Goal: Task Accomplishment & Management: Manage account settings

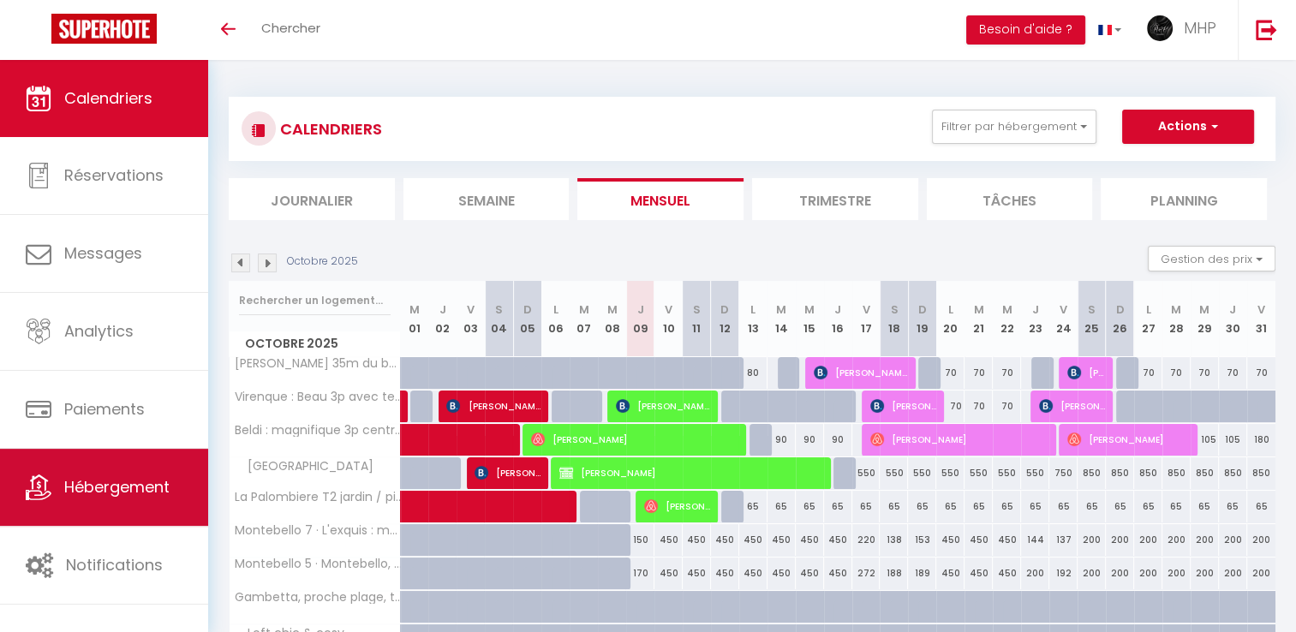
click at [121, 488] on span "Hébergement" at bounding box center [116, 486] width 105 height 21
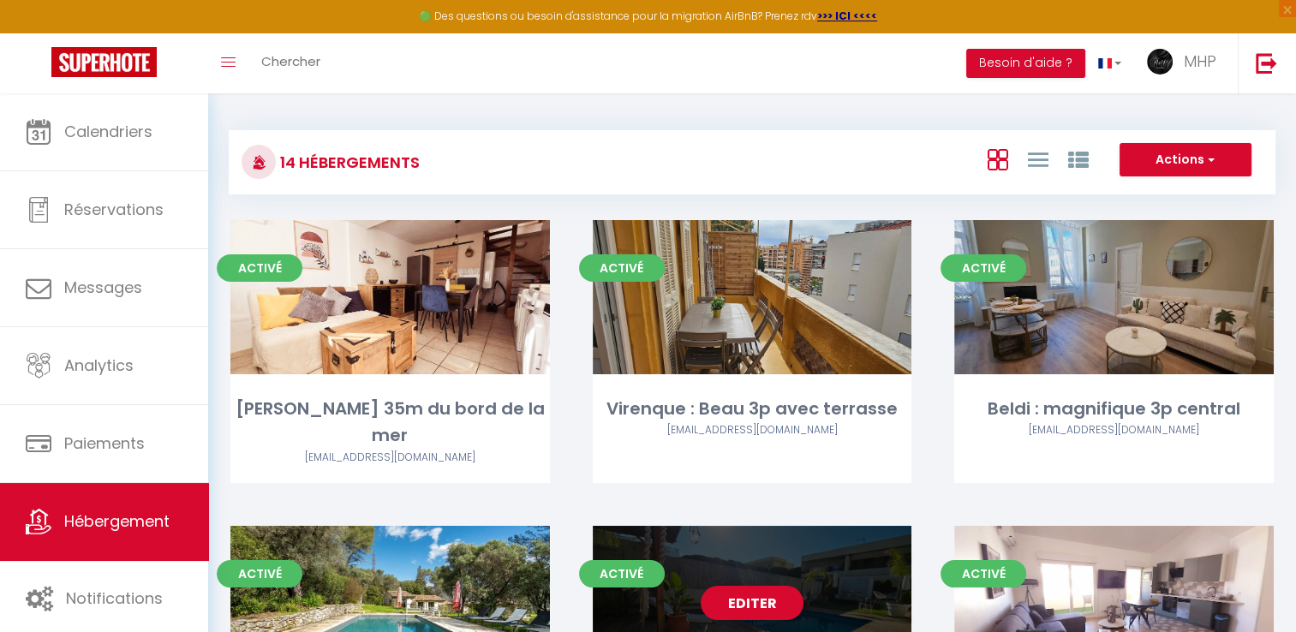
click at [772, 586] on link "Editer" at bounding box center [751, 603] width 103 height 34
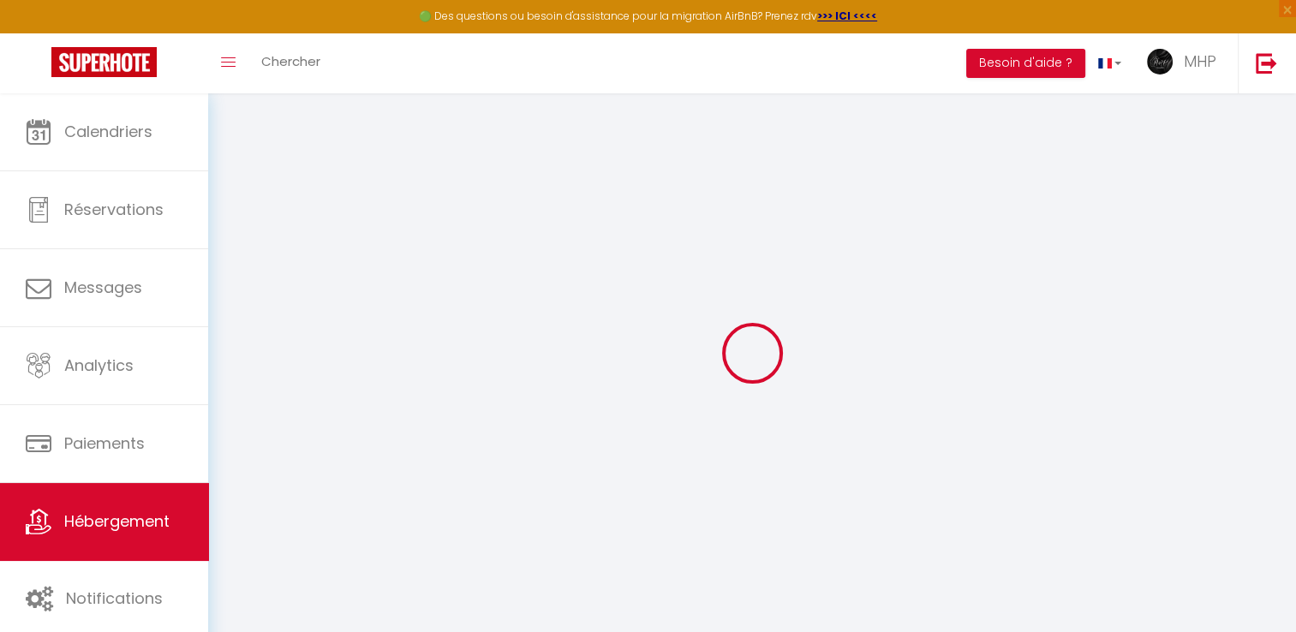
select select "13707-1463490531471018636"
select select "+ 22 %"
select select "+ 20 %"
select select "+ 17 %"
select select "1"
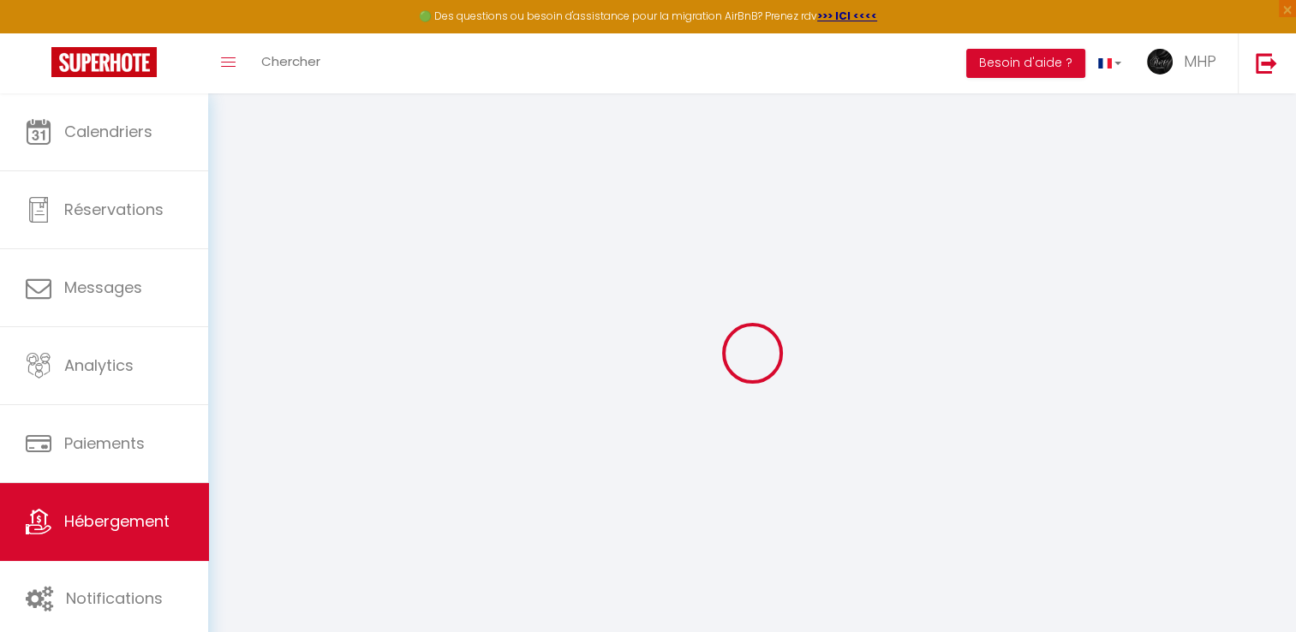
select select "EUR"
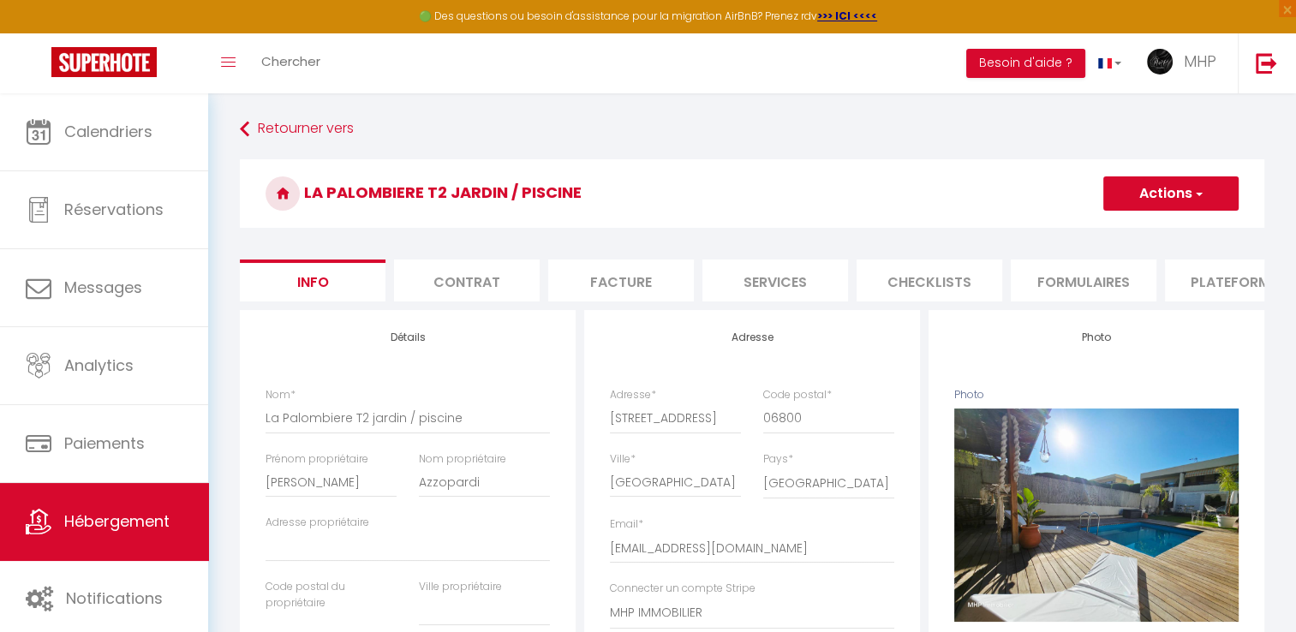
checkbox input "false"
click at [1202, 289] on li "Plateformes" at bounding box center [1238, 280] width 146 height 42
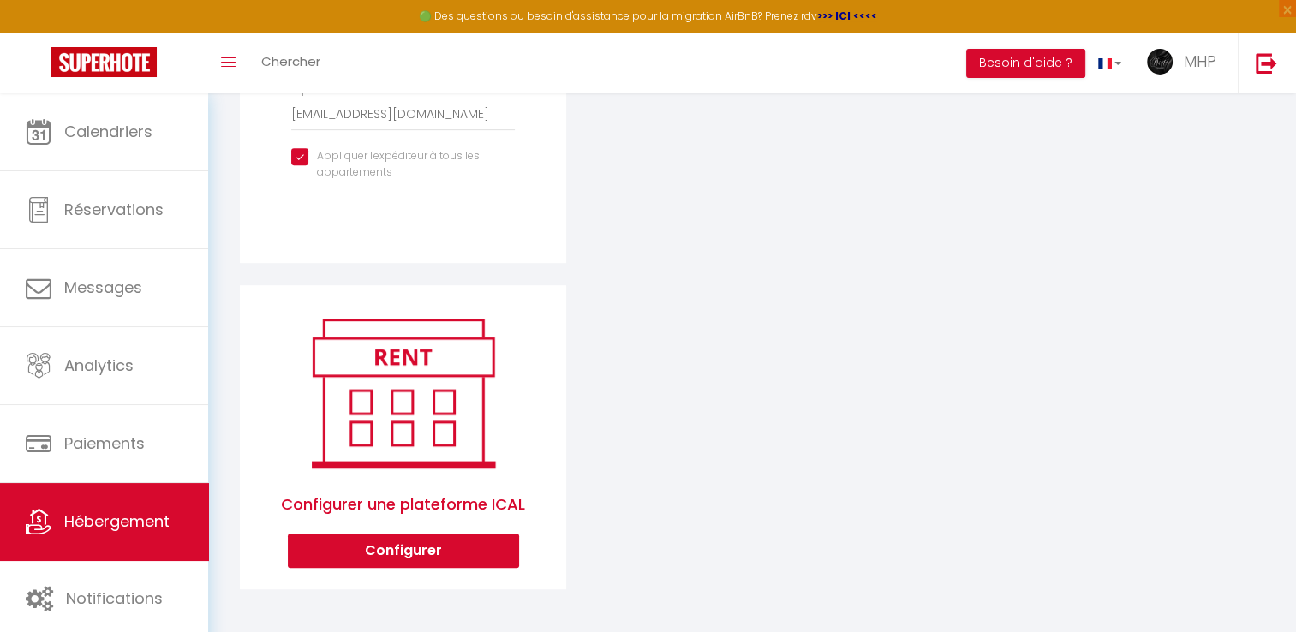
scroll to position [703, 0]
click at [382, 546] on button "Configurer" at bounding box center [403, 550] width 231 height 34
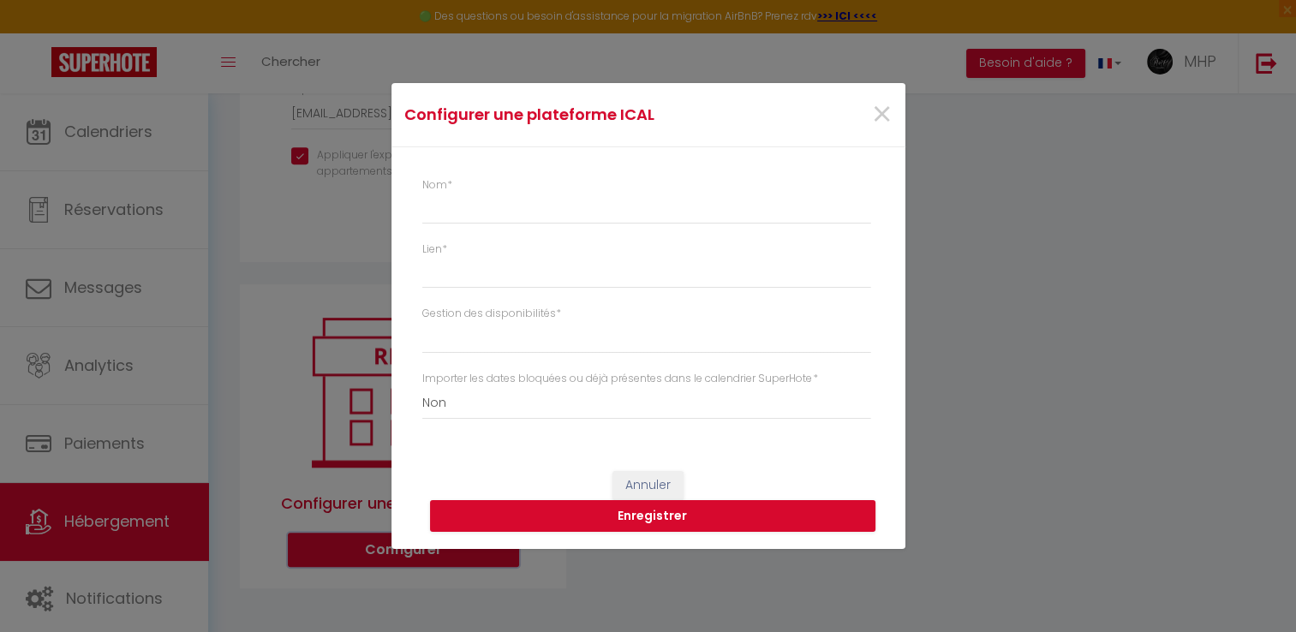
select select "1"
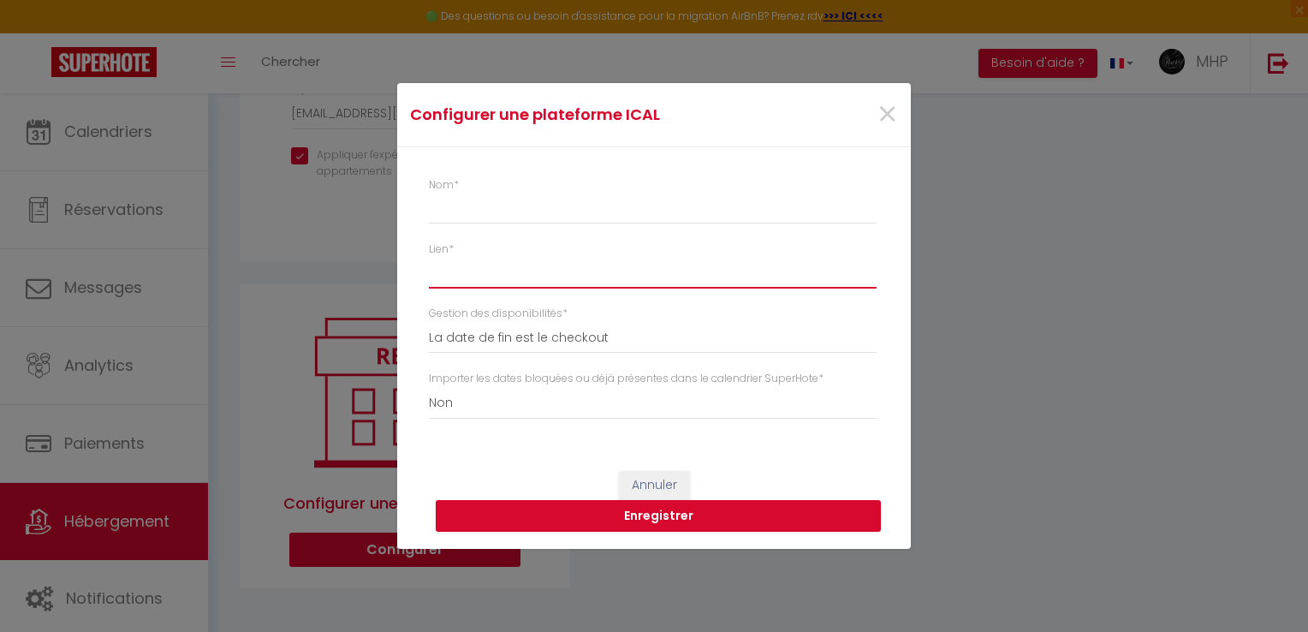
click at [490, 267] on input "Lien *" at bounding box center [653, 272] width 448 height 31
paste input "https://my-api.amivac.com/api/calendar/export/AMK45M0E.ics"
type input "https://my-api.amivac.com/api/calendar/export/AMK45M0E.ics"
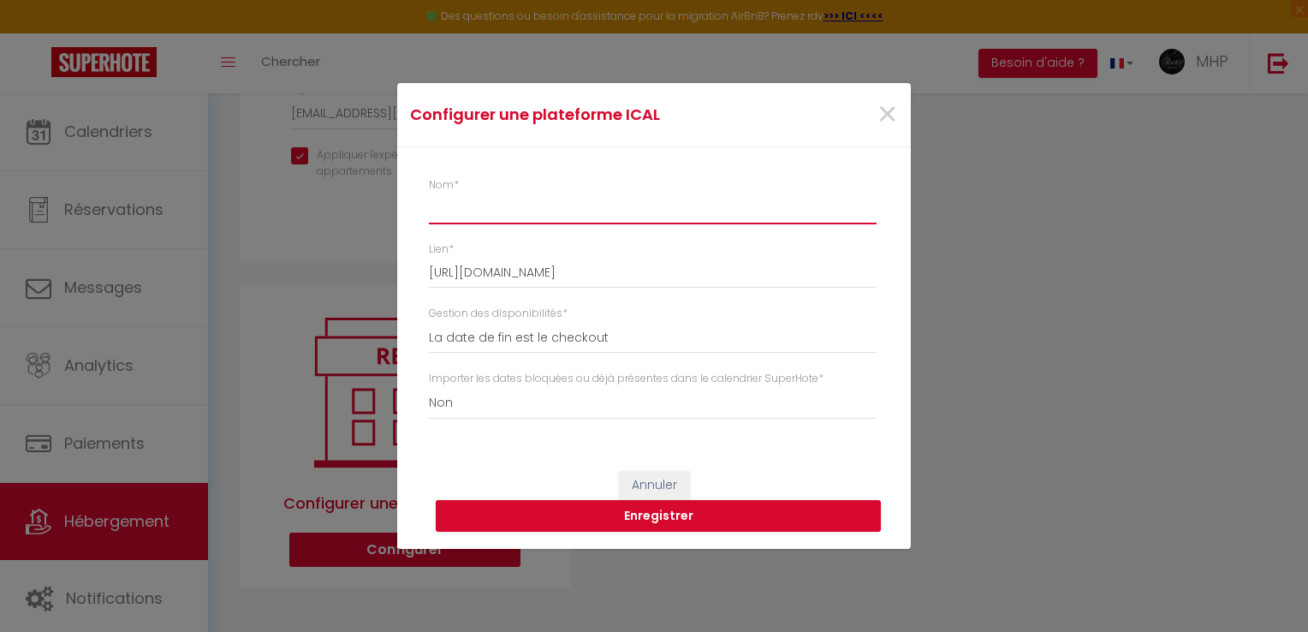
click at [507, 217] on input "Nom *" at bounding box center [653, 209] width 448 height 31
type input "AMIVAC PALMOBIERE"
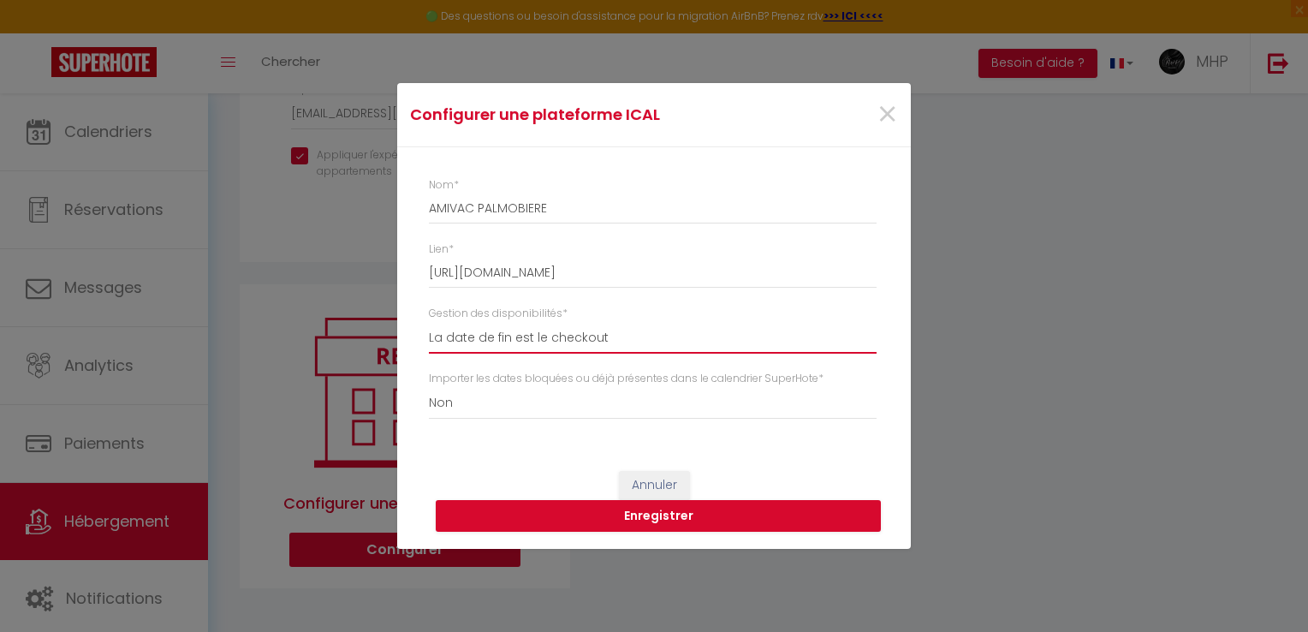
click at [573, 341] on select "La date de fin est le checkout La date de fin est la dernière nuit La date de f…" at bounding box center [653, 337] width 448 height 33
select select "3"
click at [429, 321] on select "La date de fin est le checkout La date de fin est la dernière nuit La date de f…" at bounding box center [653, 337] width 448 height 33
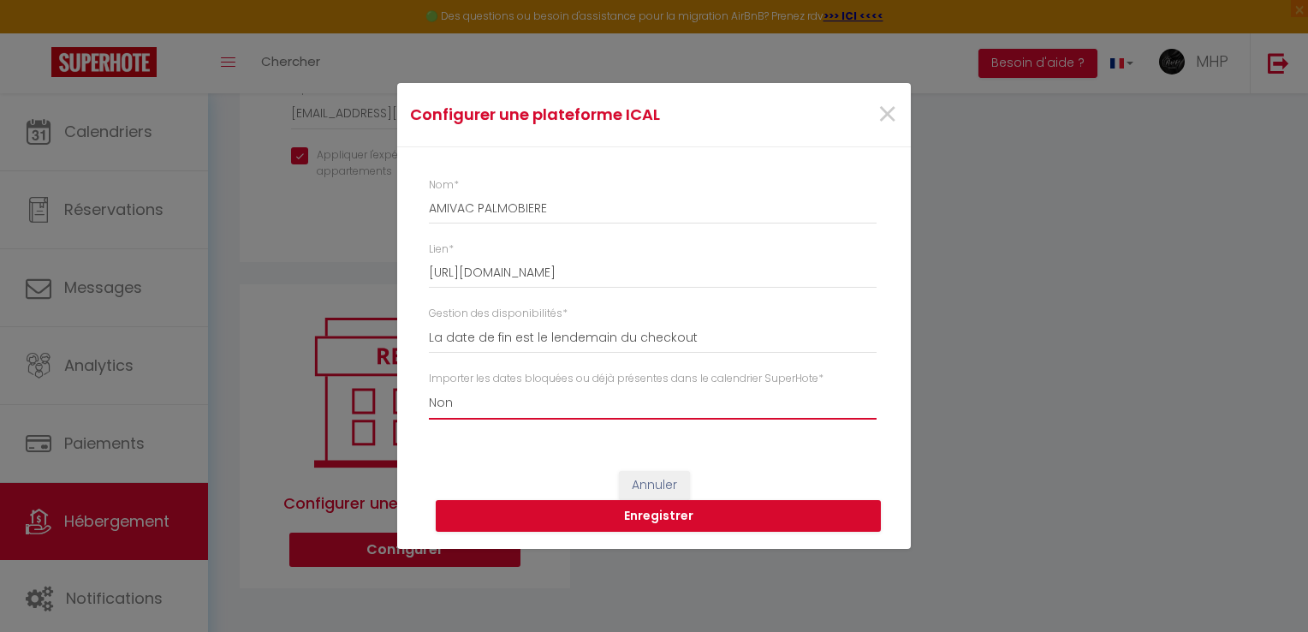
click at [569, 416] on select "Oui Non" at bounding box center [653, 403] width 448 height 33
select select "true"
click at [429, 387] on select "Oui Non" at bounding box center [653, 403] width 448 height 33
click at [657, 514] on button "Enregistrer" at bounding box center [658, 516] width 445 height 33
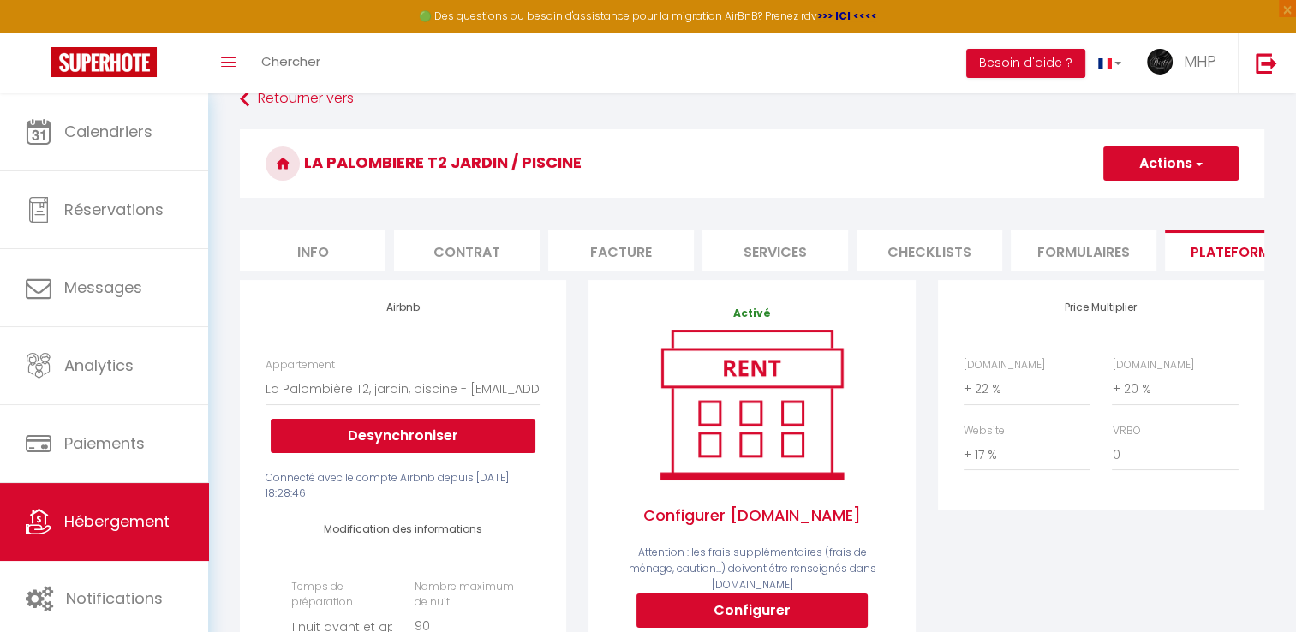
scroll to position [0, 0]
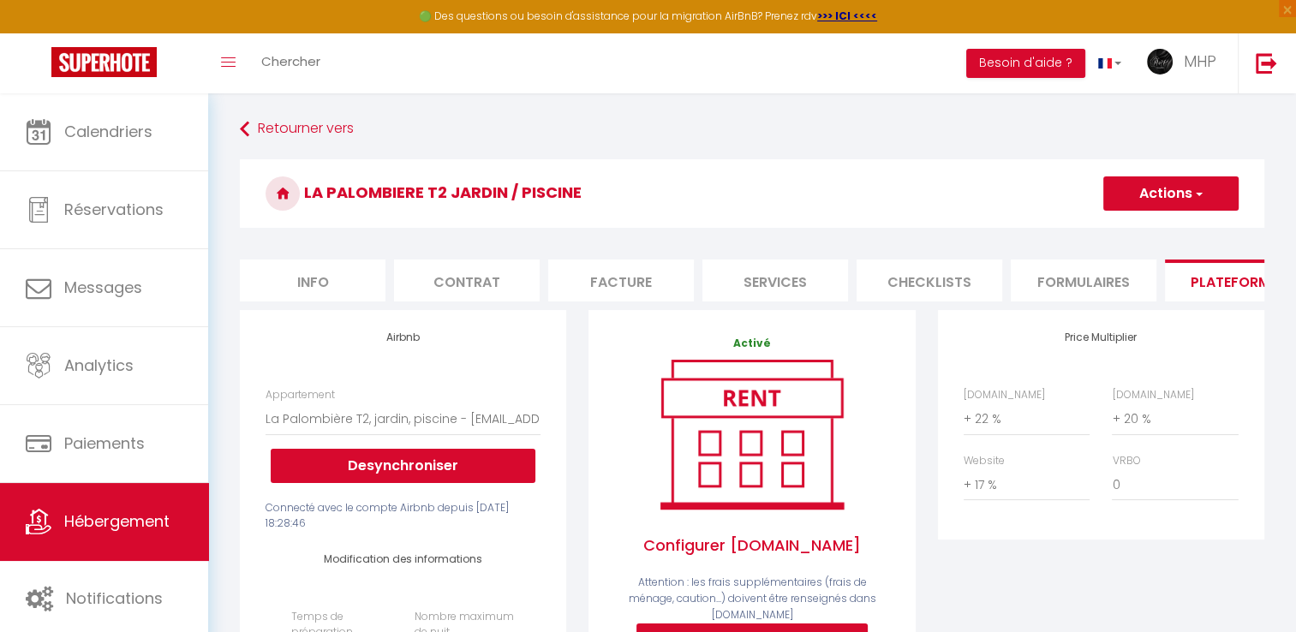
click at [342, 283] on li "Info" at bounding box center [313, 280] width 146 height 42
checkbox input "false"
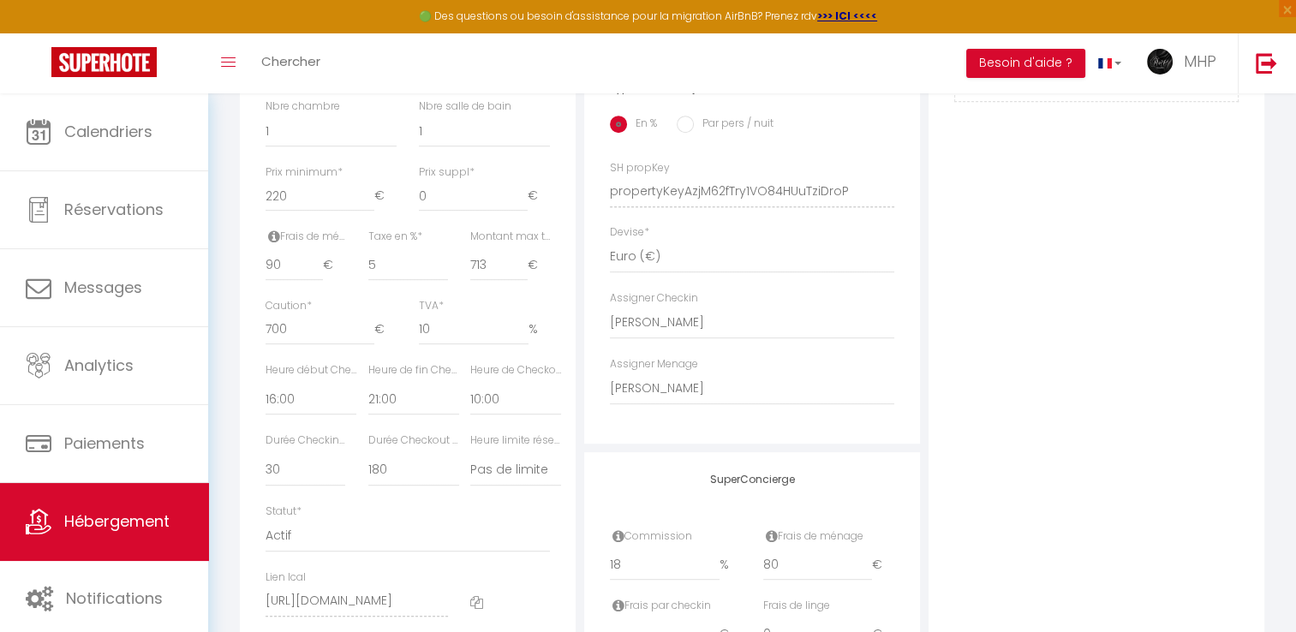
scroll to position [720, 0]
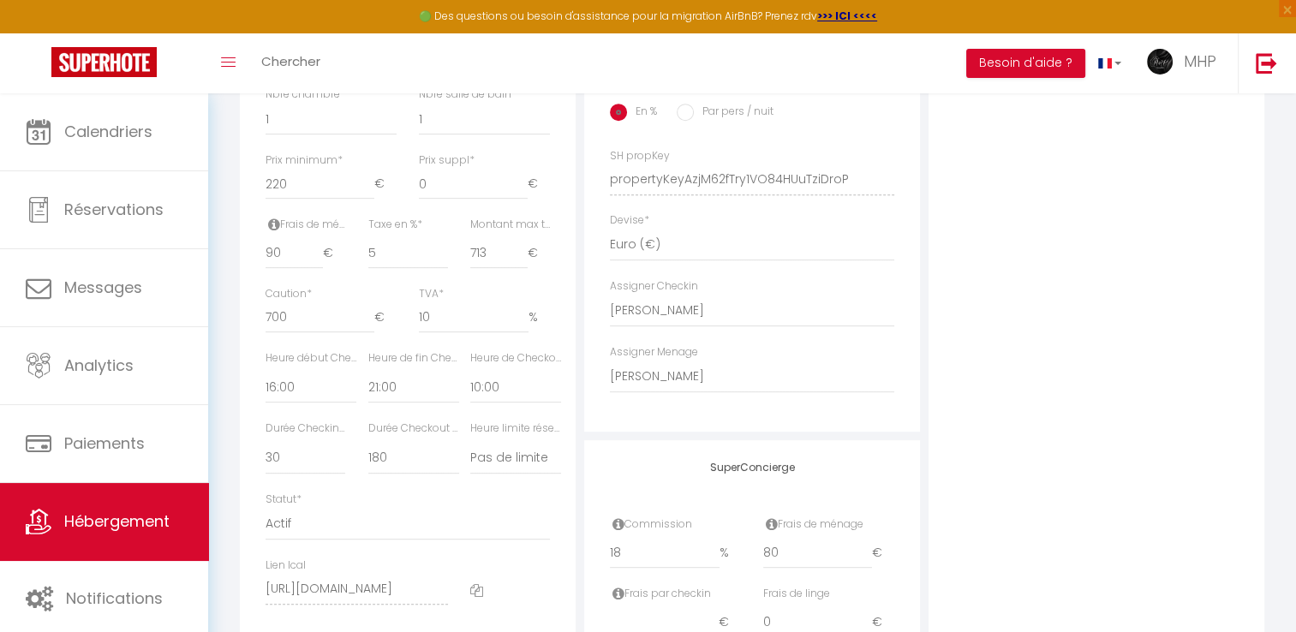
click at [475, 597] on icon at bounding box center [476, 590] width 13 height 13
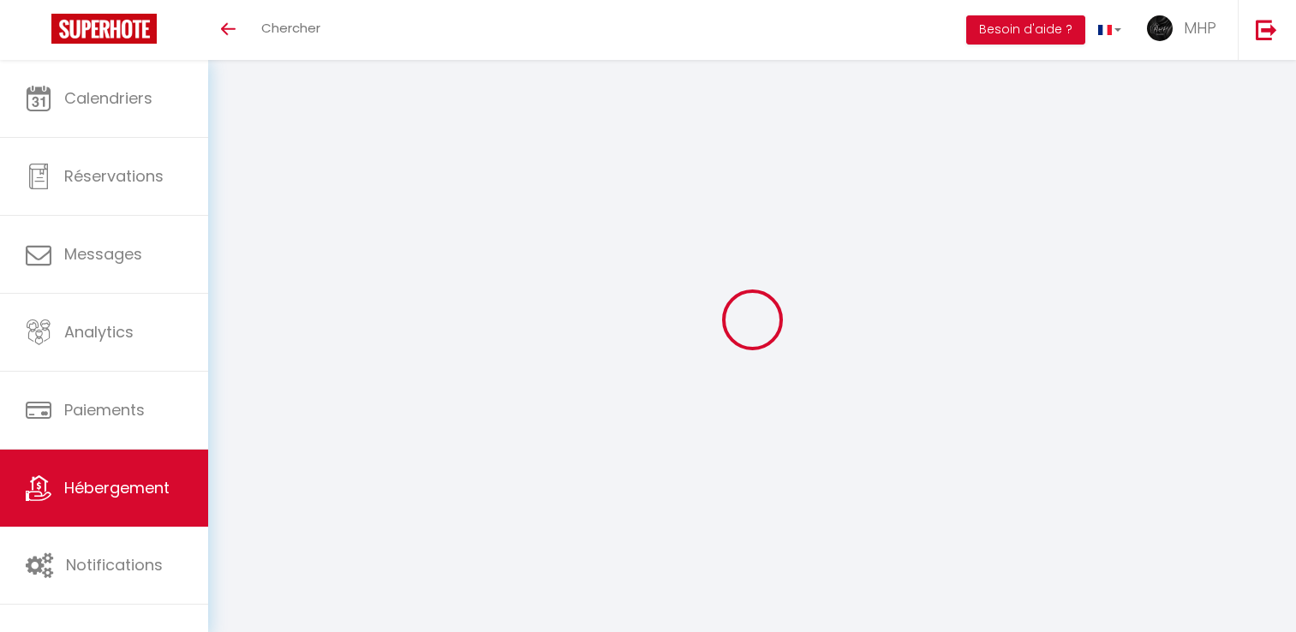
select select "3"
select select "2"
select select "1"
select select
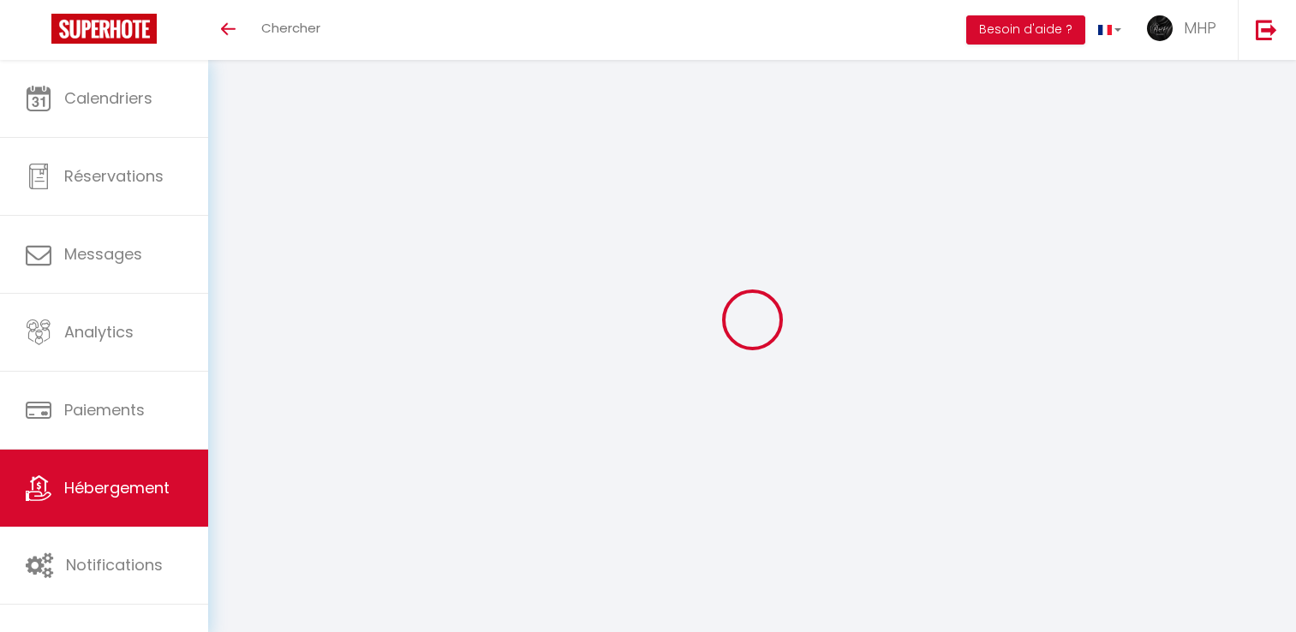
select select "28"
select select
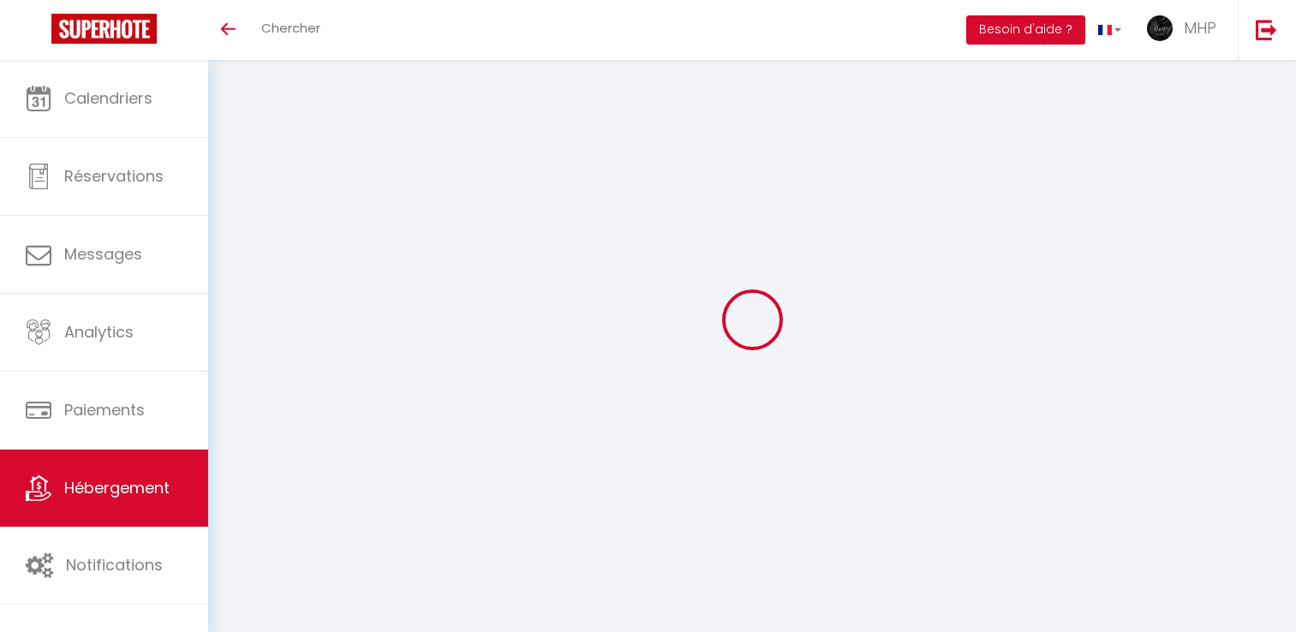
select select
checkbox input "false"
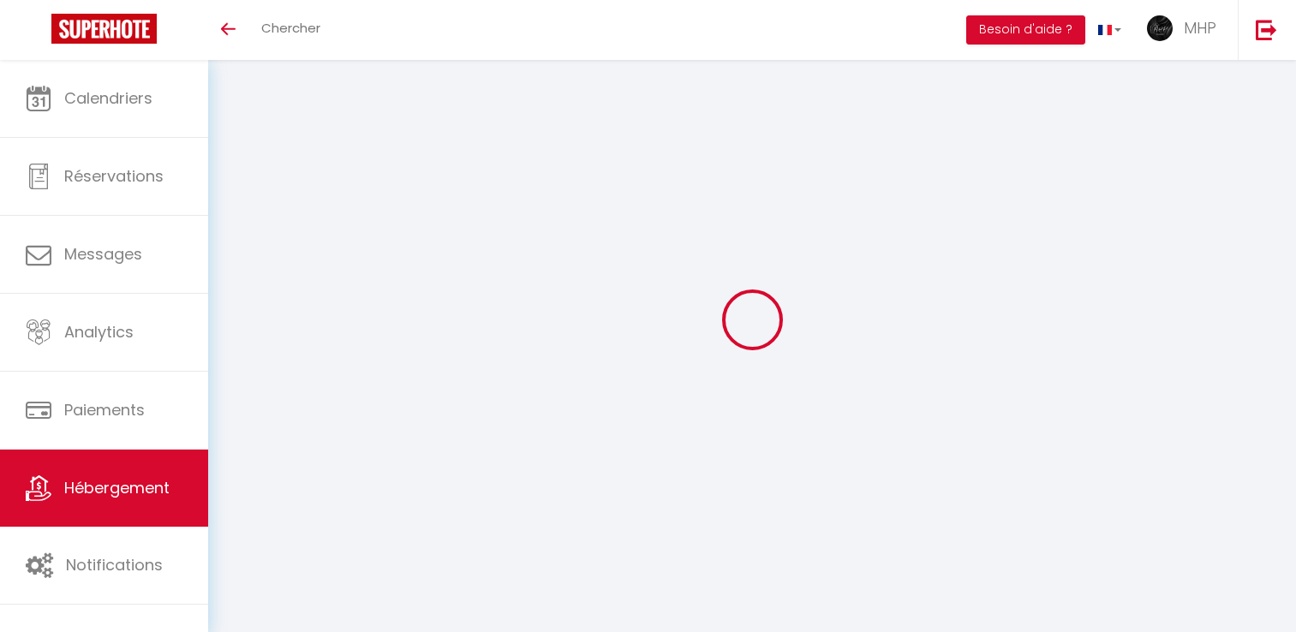
checkbox input "false"
select select
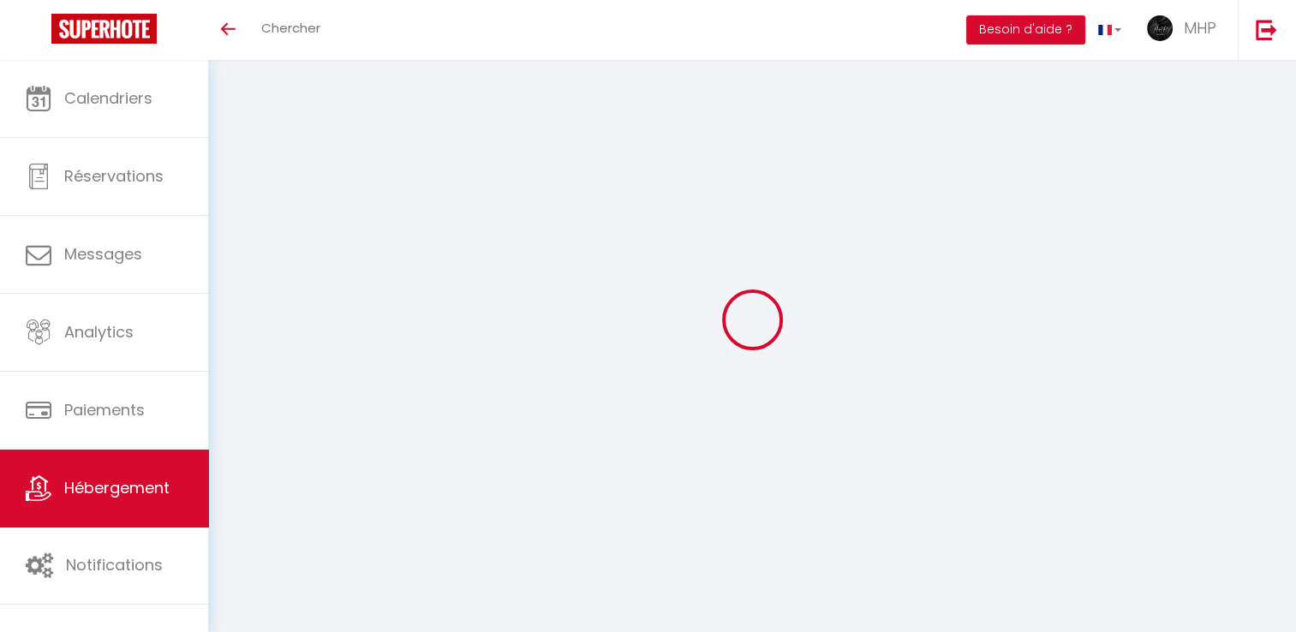
select select
checkbox input "false"
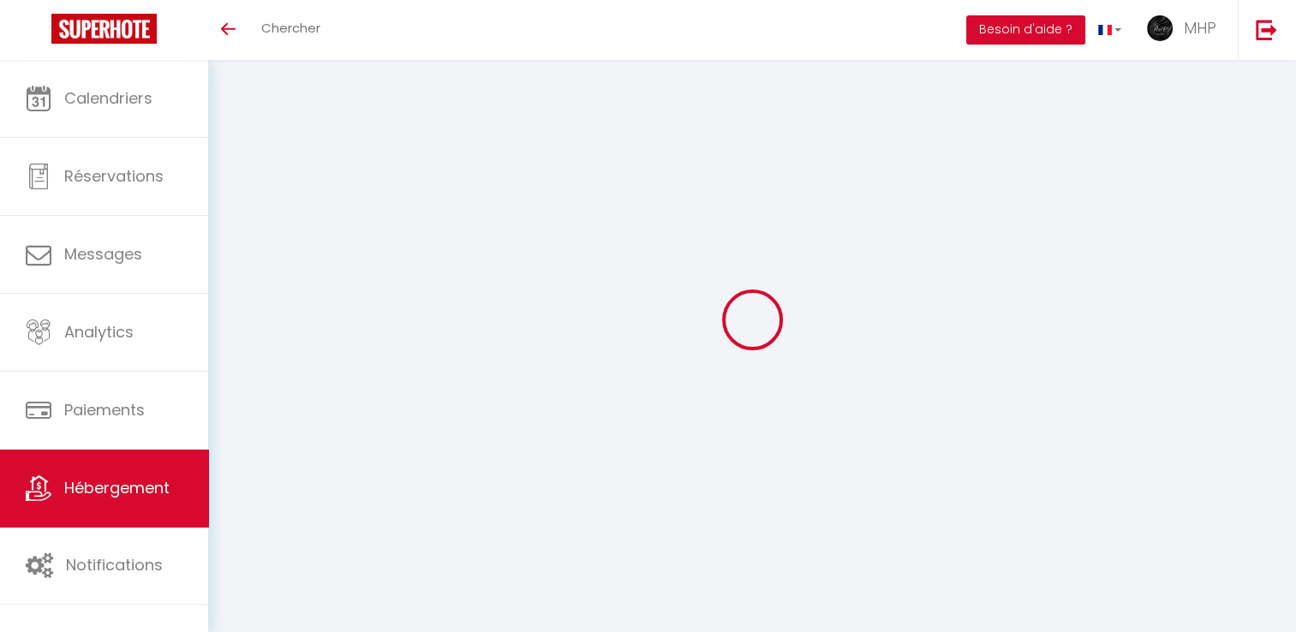
checkbox input "false"
select select
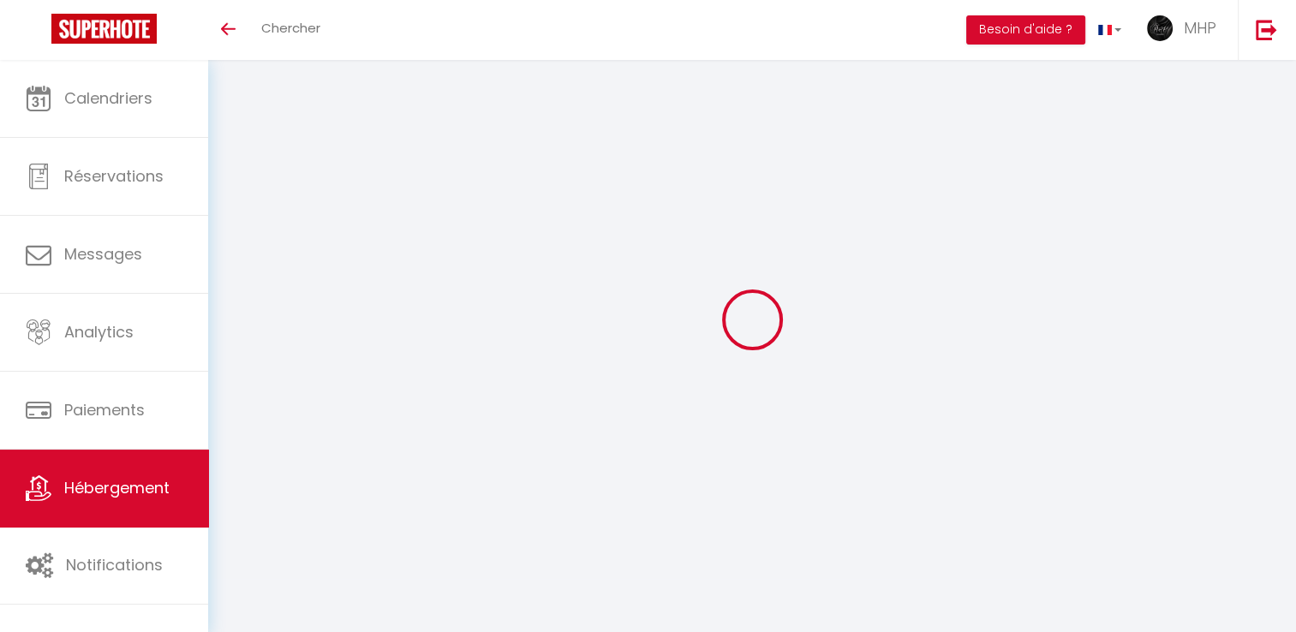
type input "La Palombiere T2 jardin / piscine"
type input "Vanessa"
type input "Azzopardi"
type input "220"
type input "90"
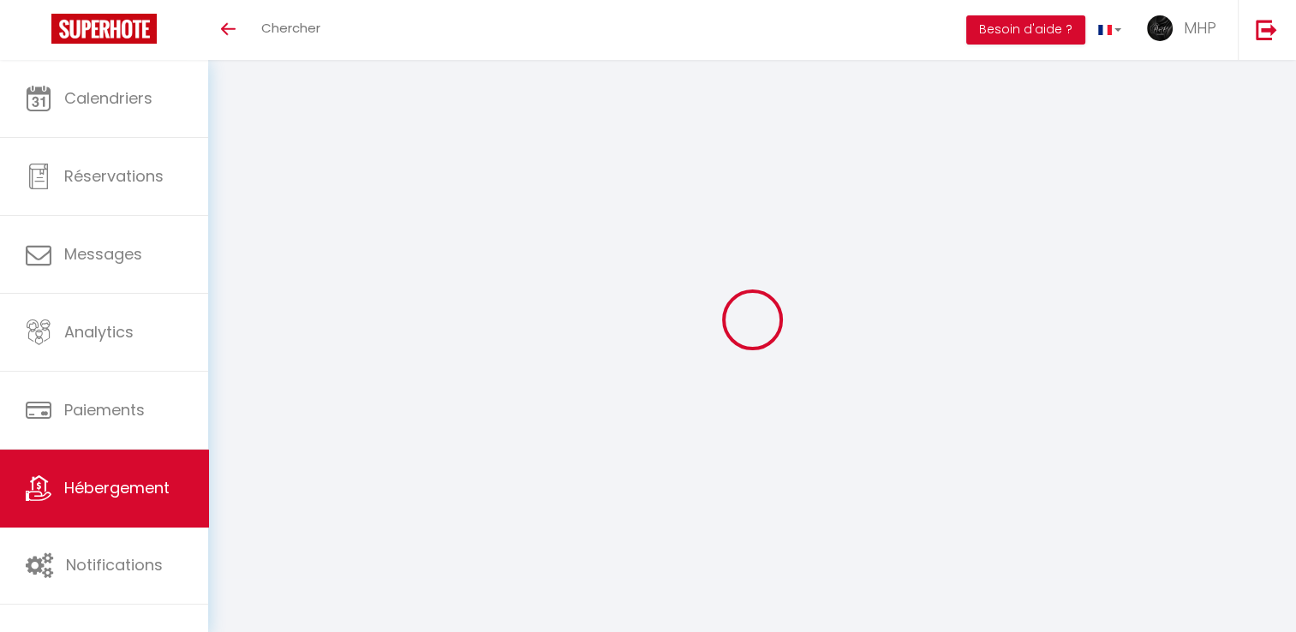
type input "5"
type input "713"
type input "700"
type input "10"
select select
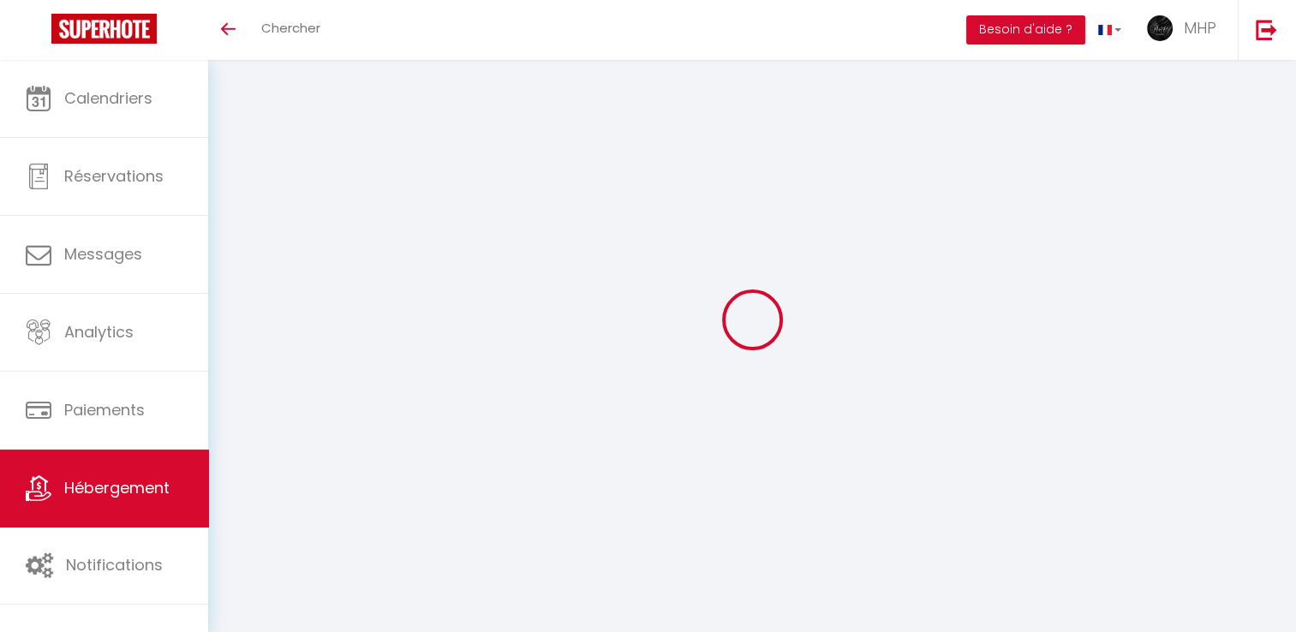
select select
type input "55 chemin du val fleuri"
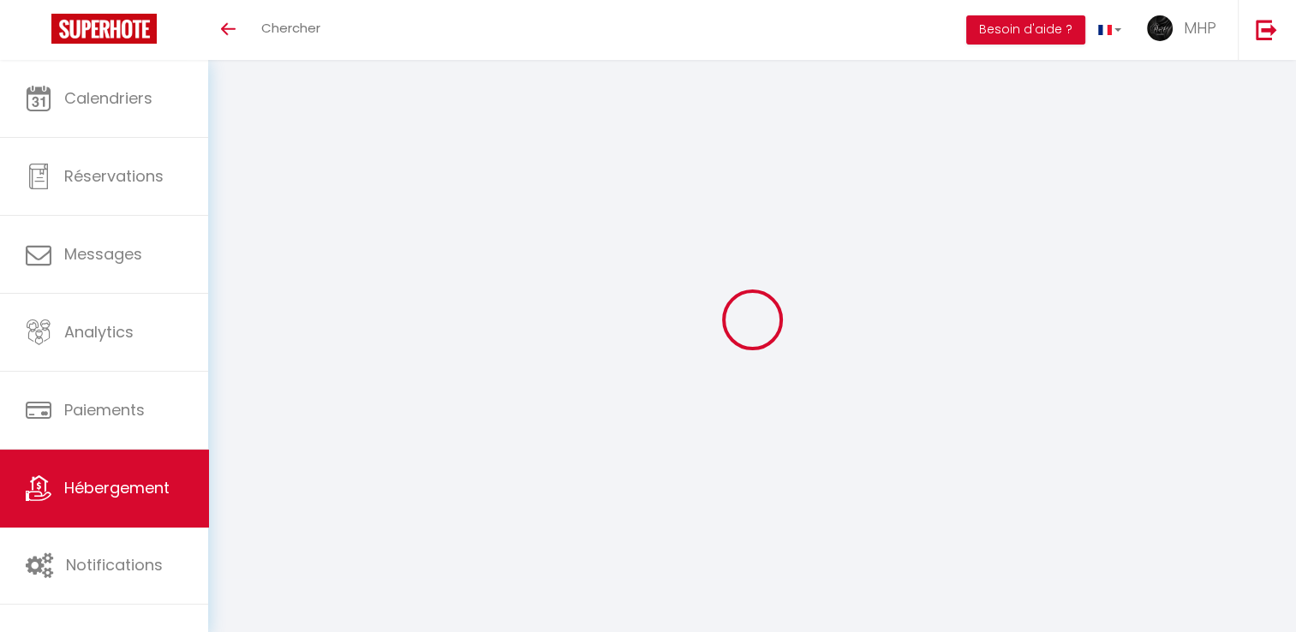
type input "06800"
type input "Cagnes-sur-Mer"
type input "[EMAIL_ADDRESS][DOMAIN_NAME]"
select select "13859"
checkbox input "false"
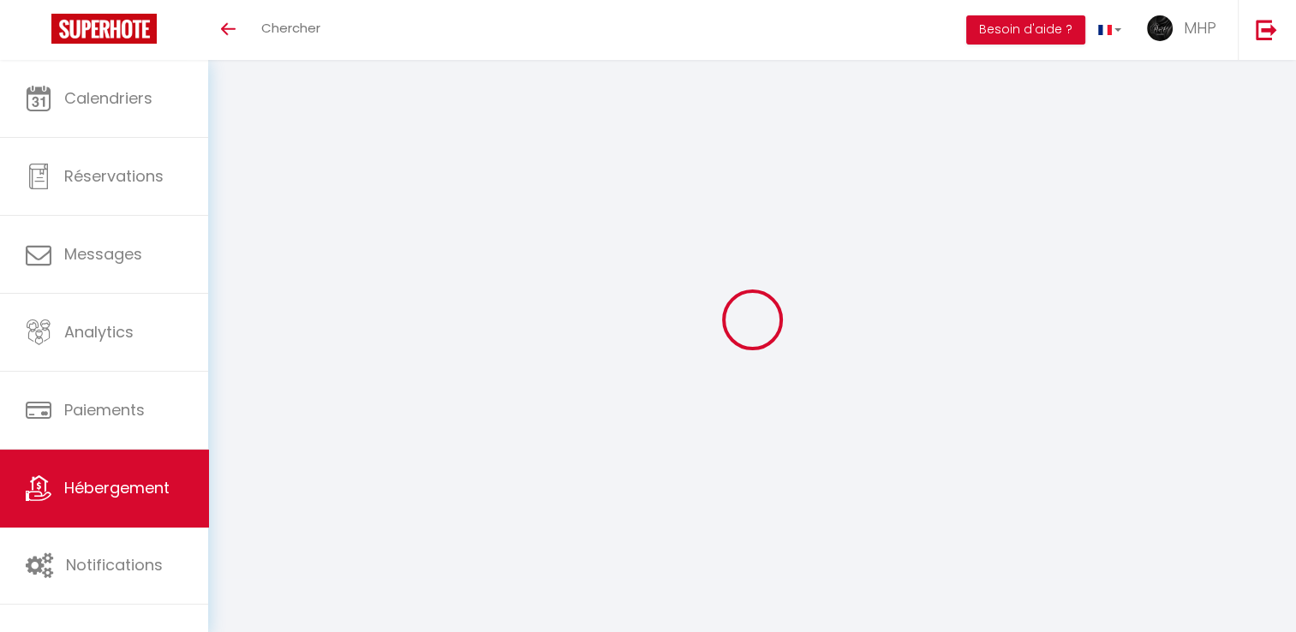
checkbox input "false"
radio input "true"
type input "18"
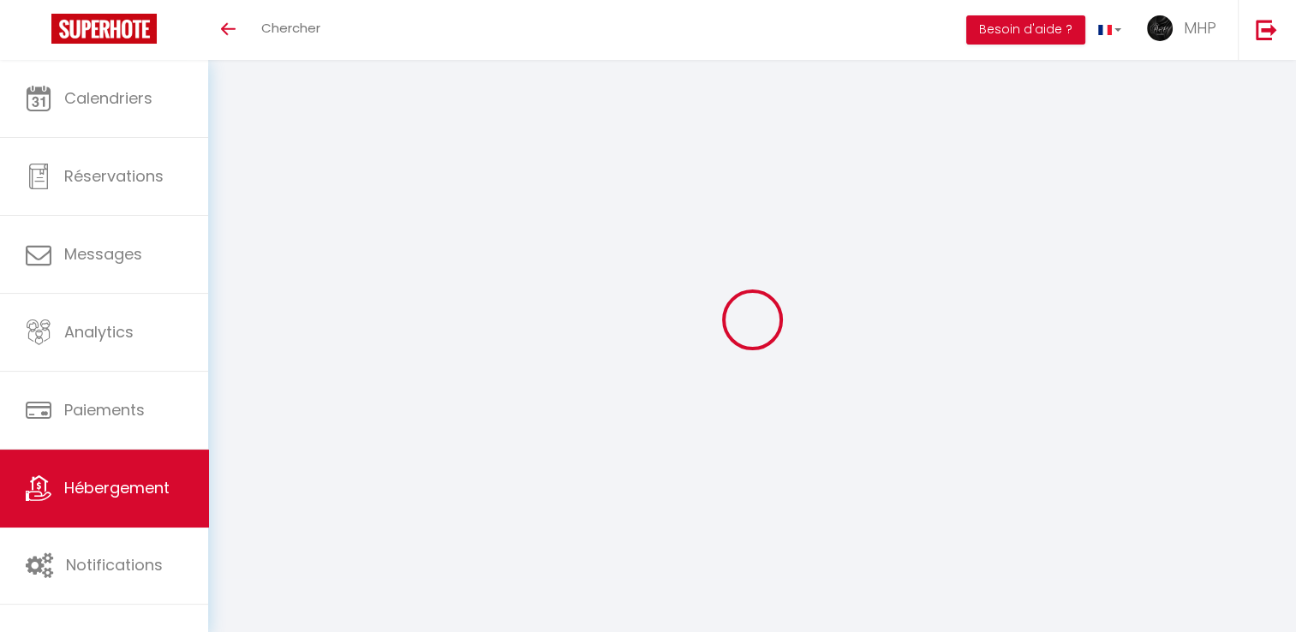
type input "80"
type input "0"
select select
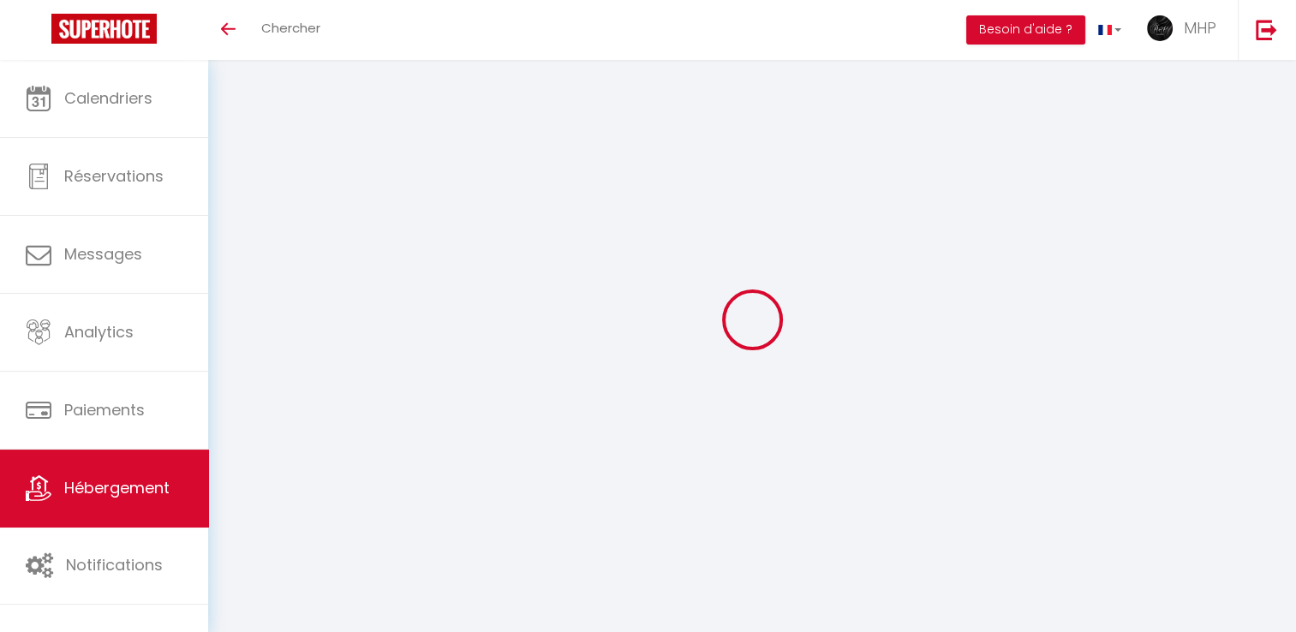
select select
checkbox input "false"
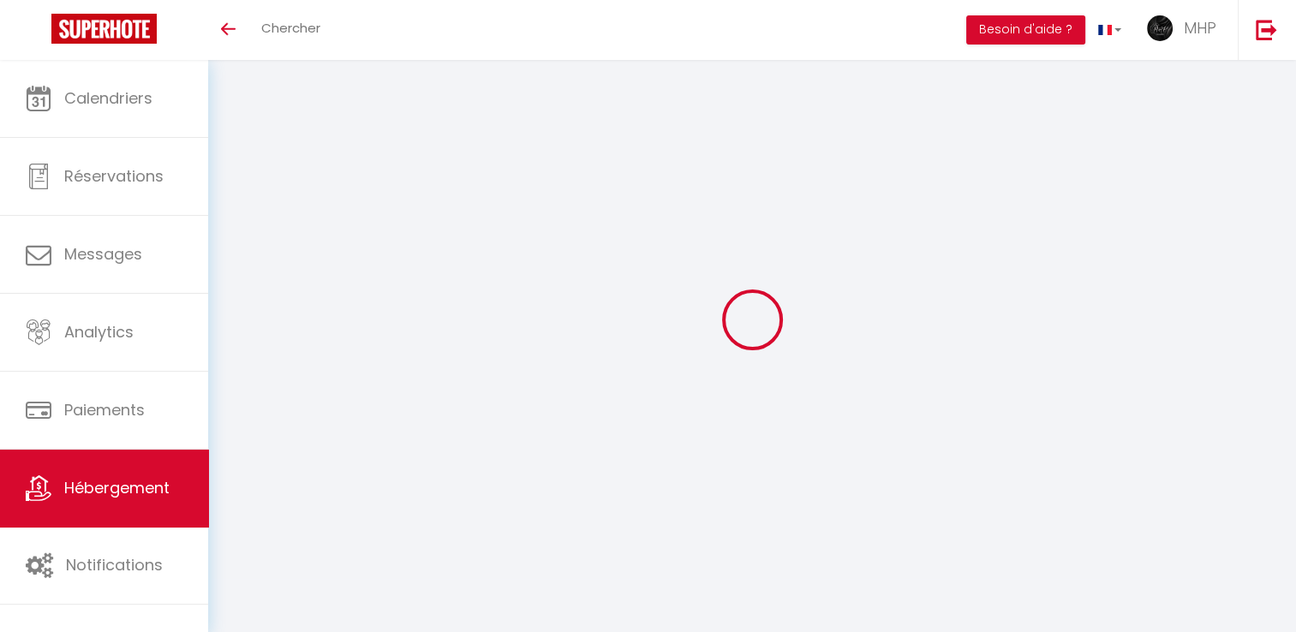
checkbox input "false"
select select
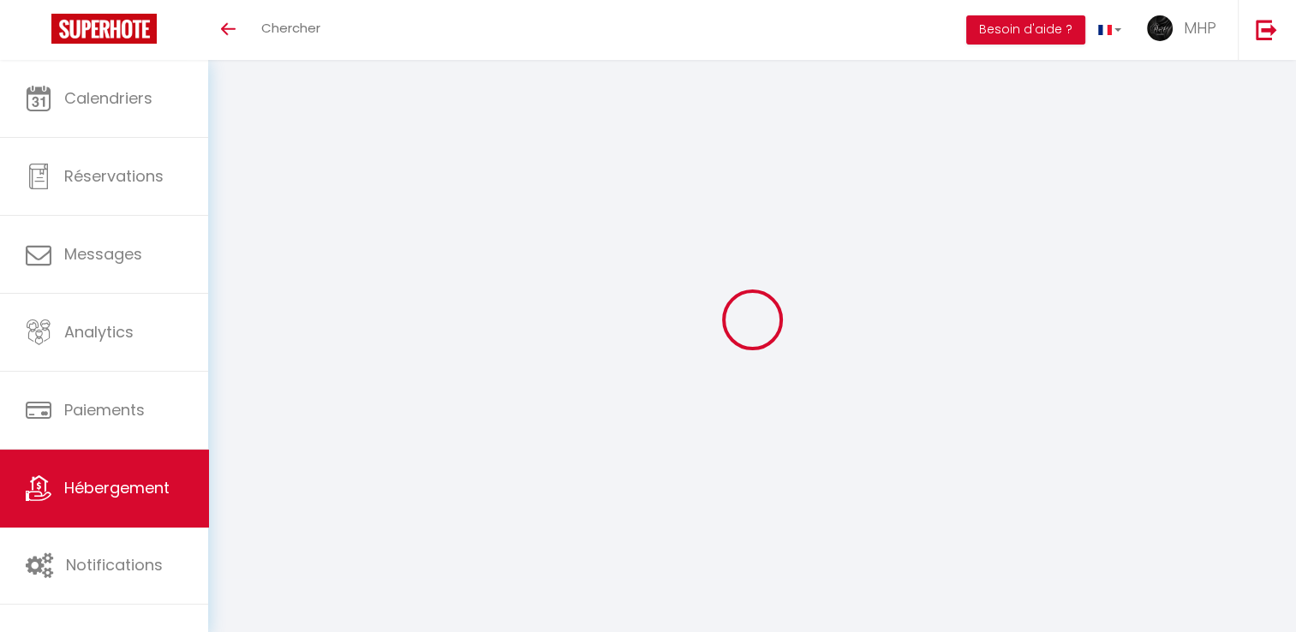
select select
checkbox input "false"
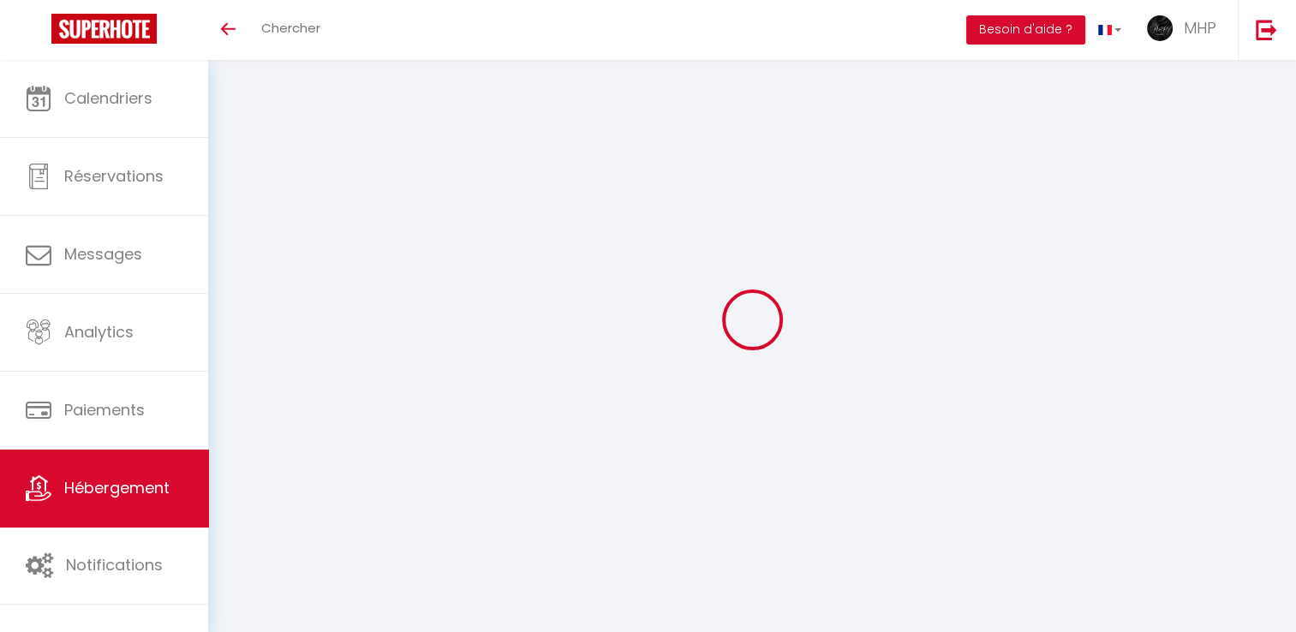
checkbox input "false"
select select "42570"
select select "40441"
checkbox input "false"
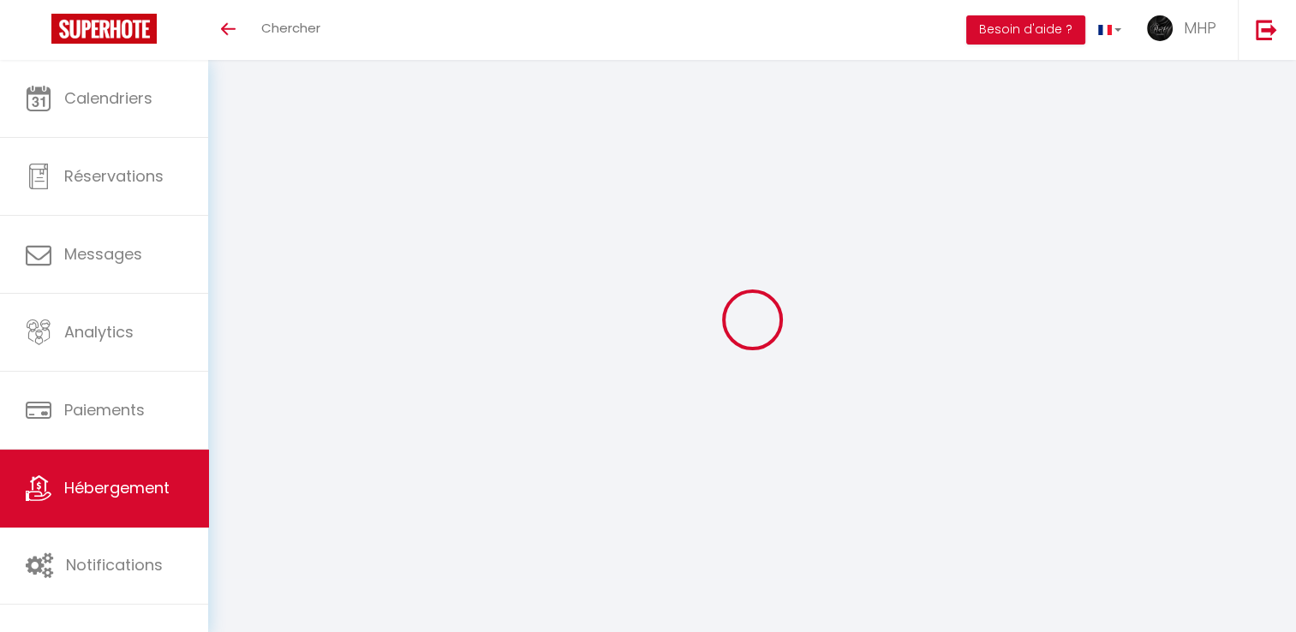
checkbox input "false"
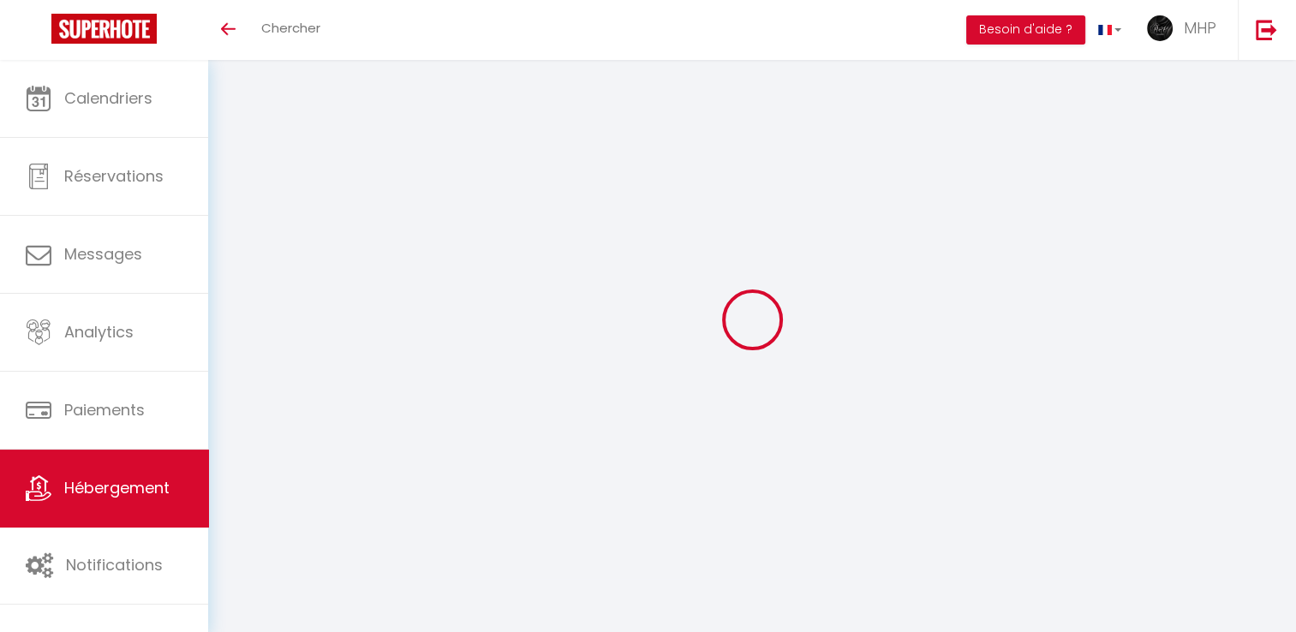
checkbox input "false"
select select "16:00"
select select "21:00"
select select "10:00"
select select "30"
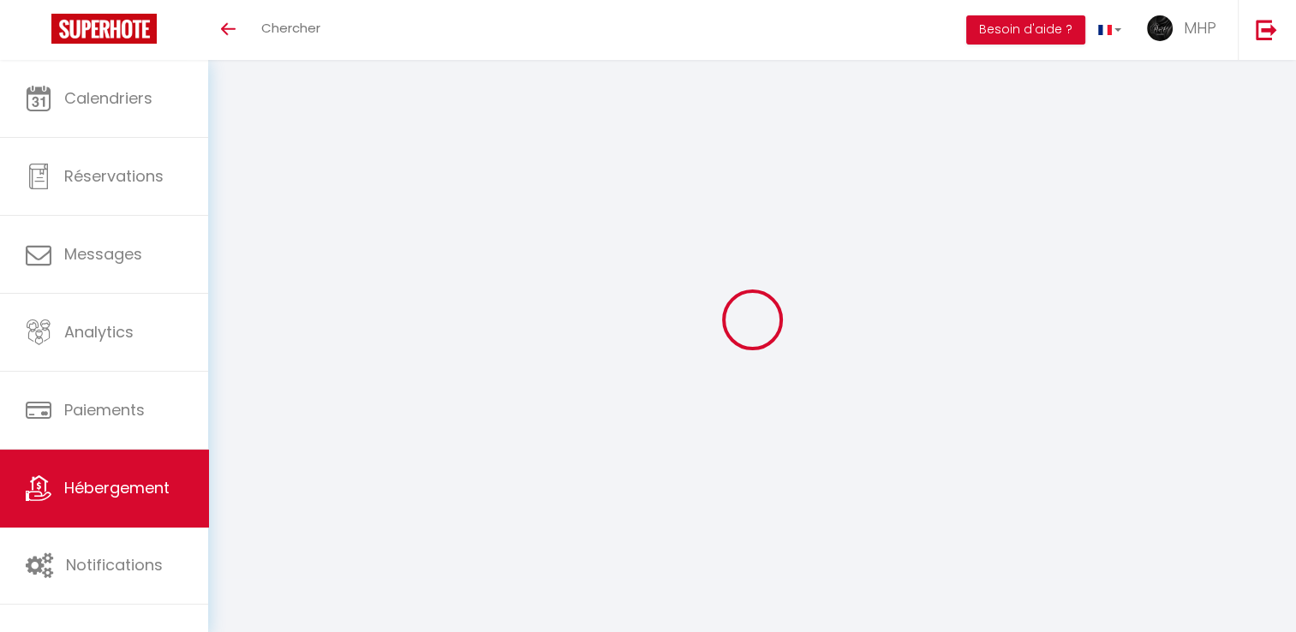
select select "180"
checkbox input "false"
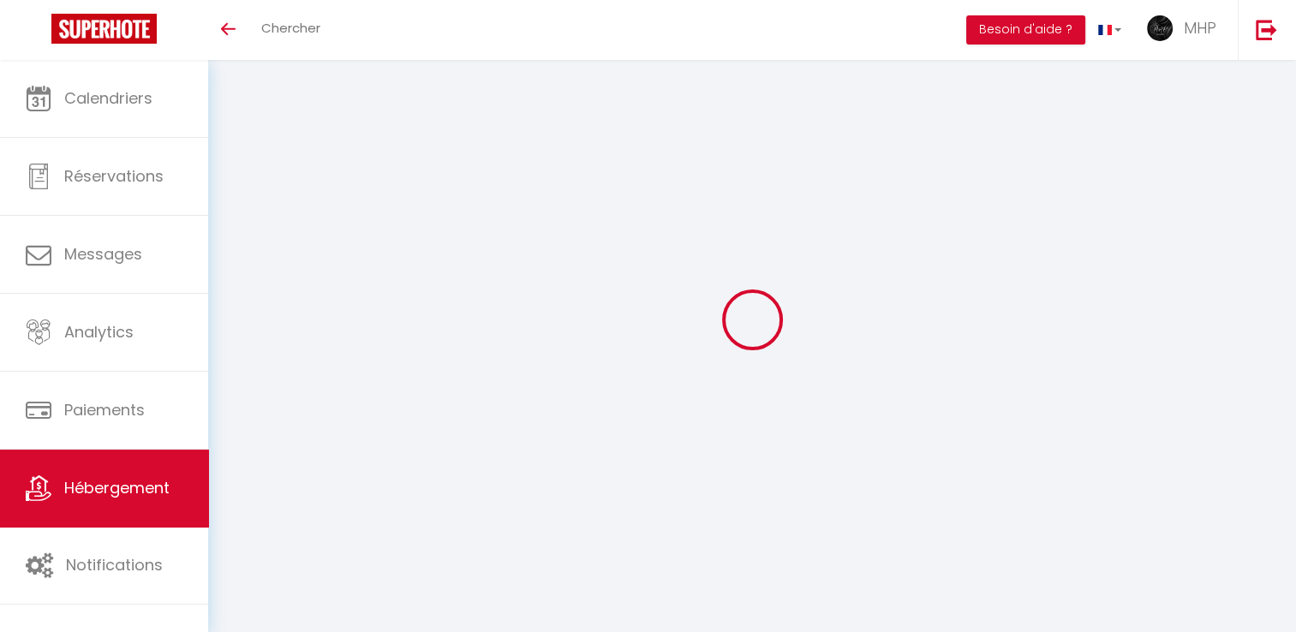
scroll to position [720, 0]
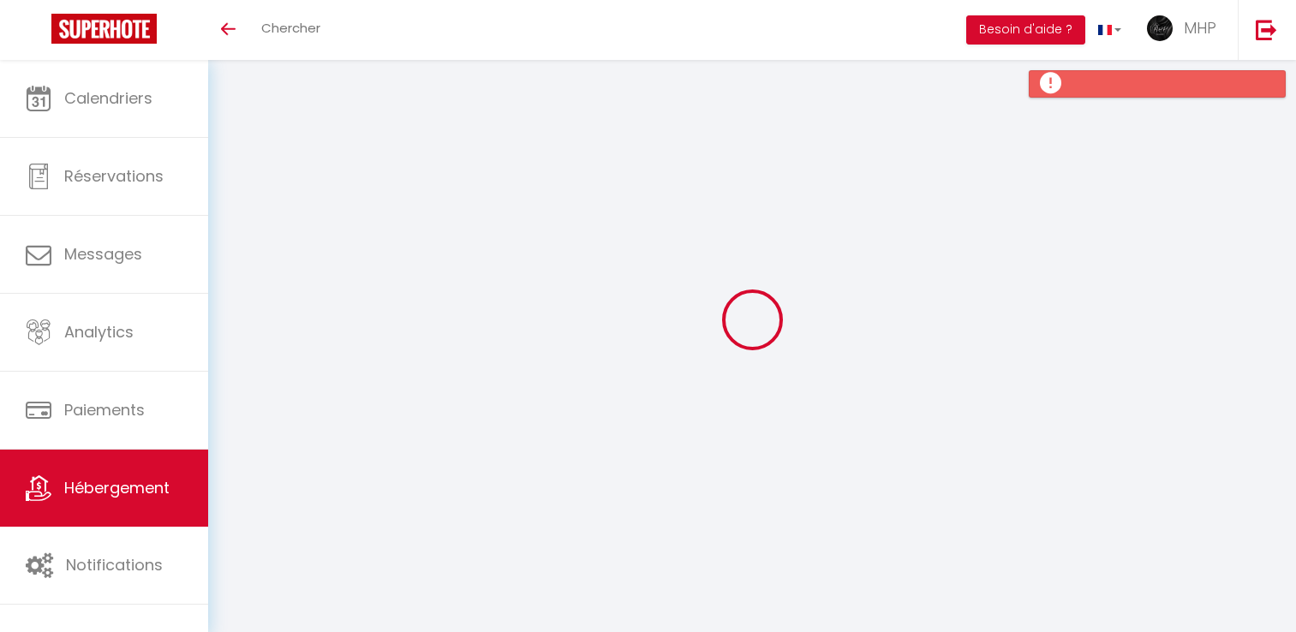
select select "4"
select select "2"
select select "1"
select select "16:00"
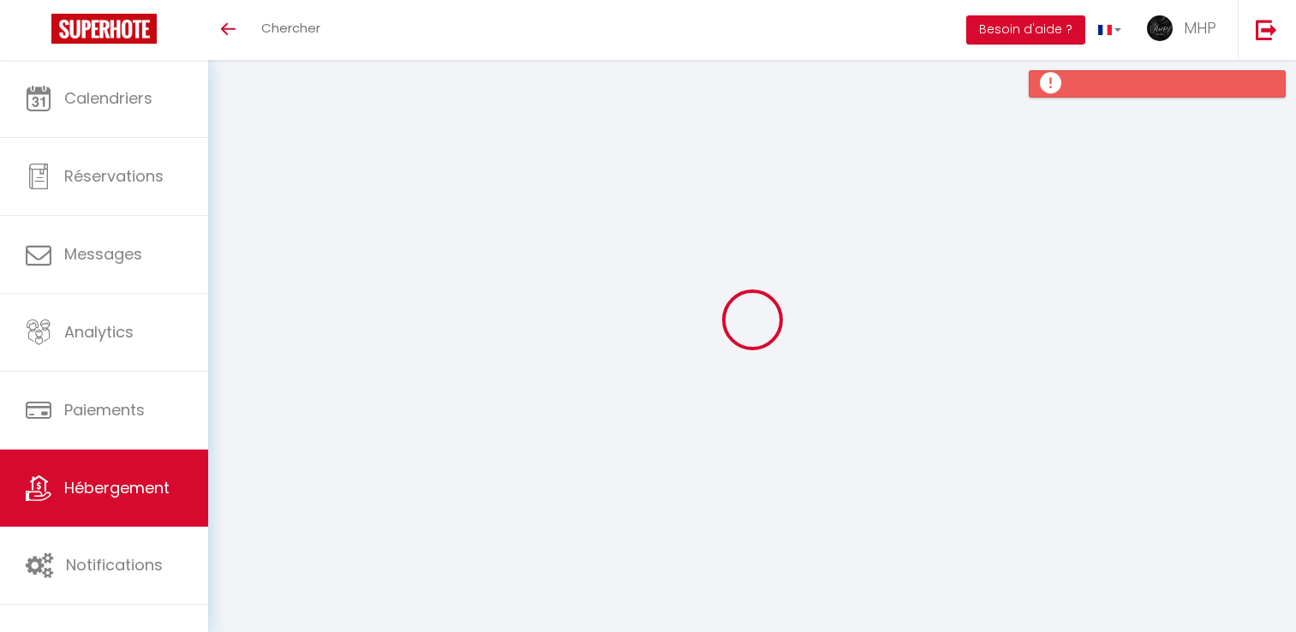
select select "21:00"
select select "10:00"
select select "30"
select select "180"
select select "13859"
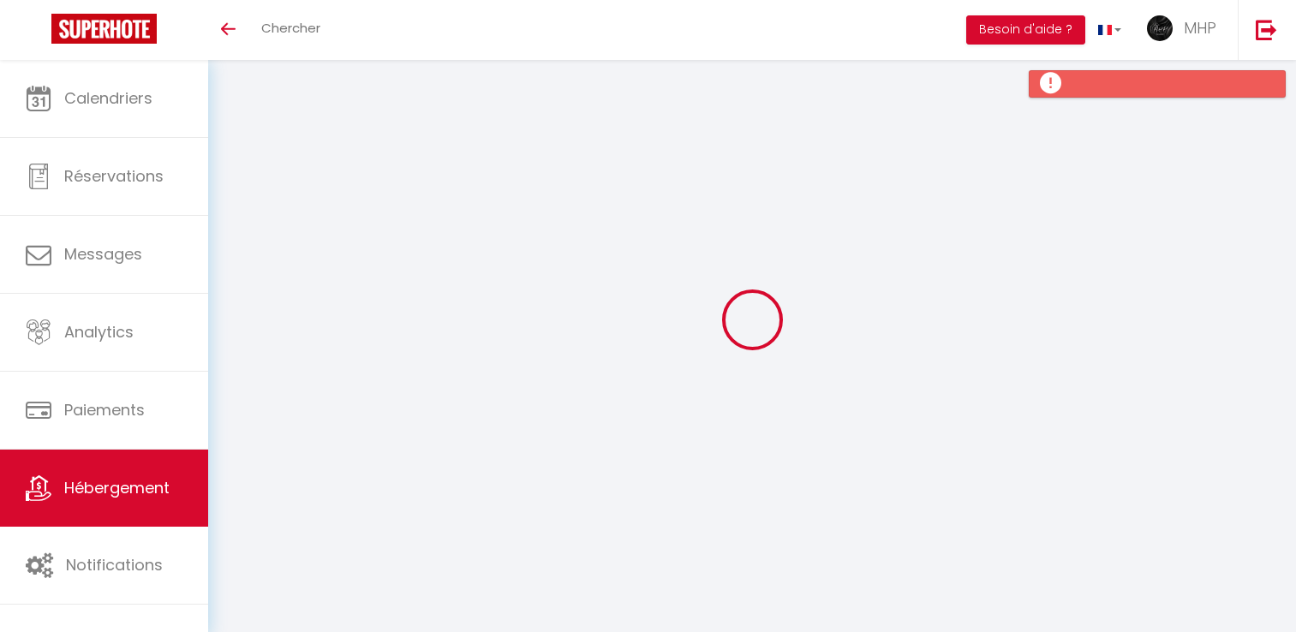
select select "28"
select select "42570"
select select "40441"
checkbox input "false"
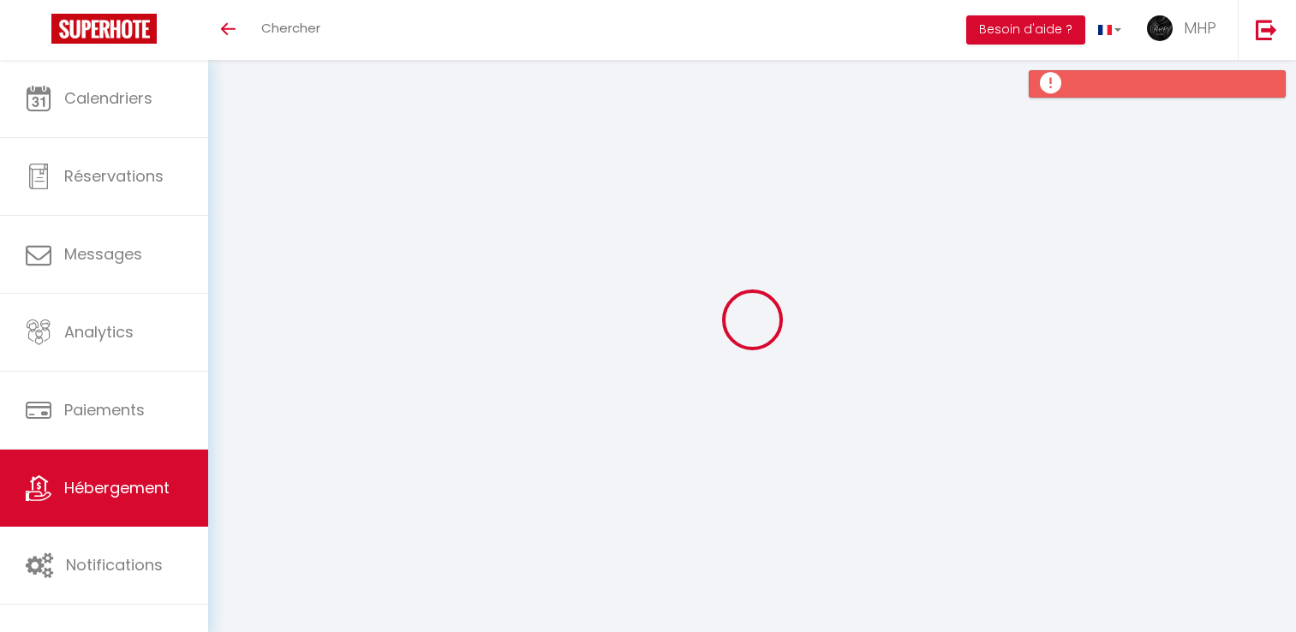
checkbox input "false"
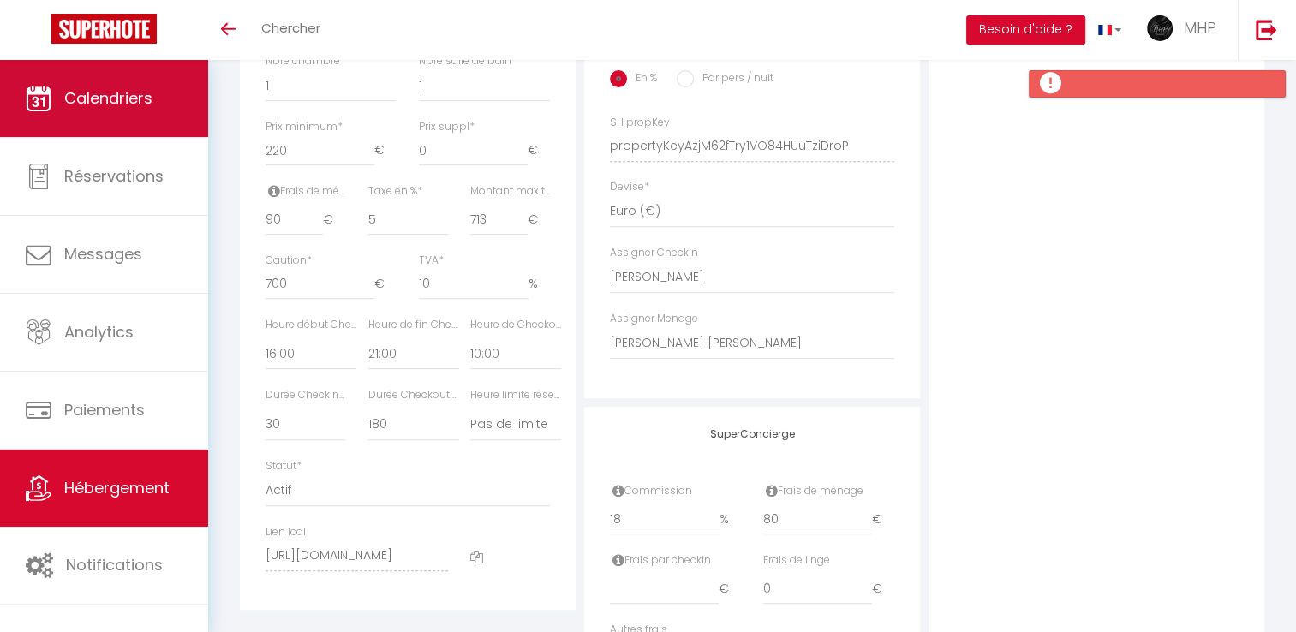
click at [80, 92] on span "Calendriers" at bounding box center [108, 97] width 88 height 21
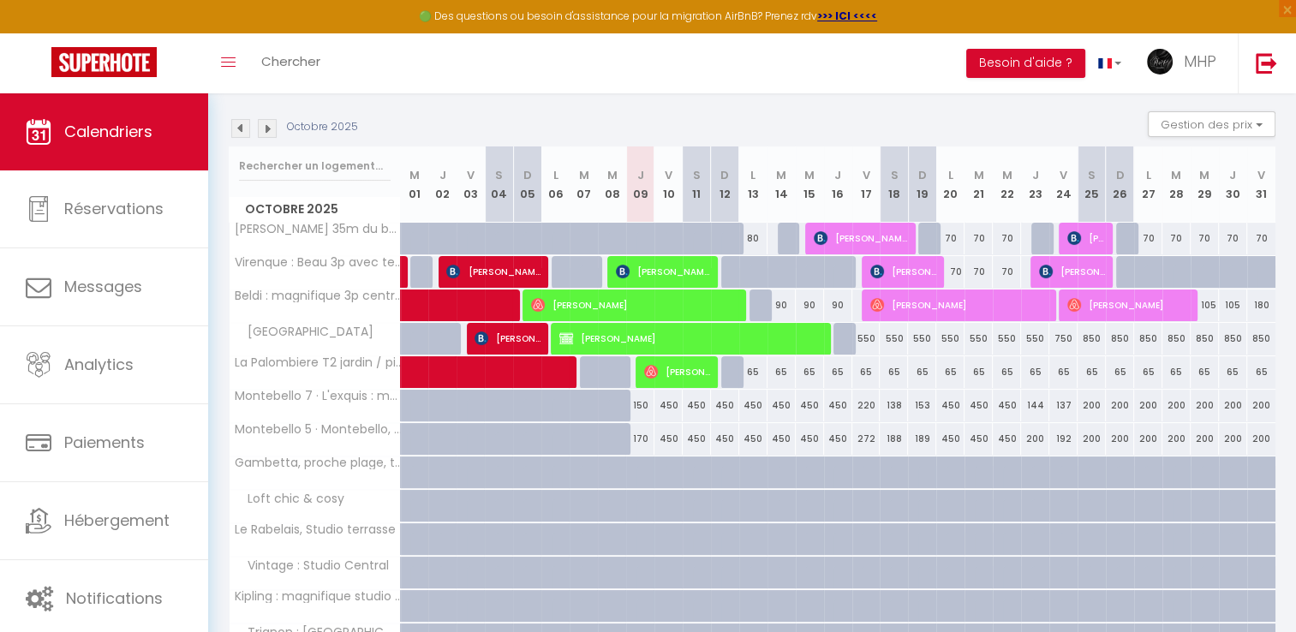
scroll to position [167, 0]
click at [266, 125] on img at bounding box center [267, 129] width 19 height 19
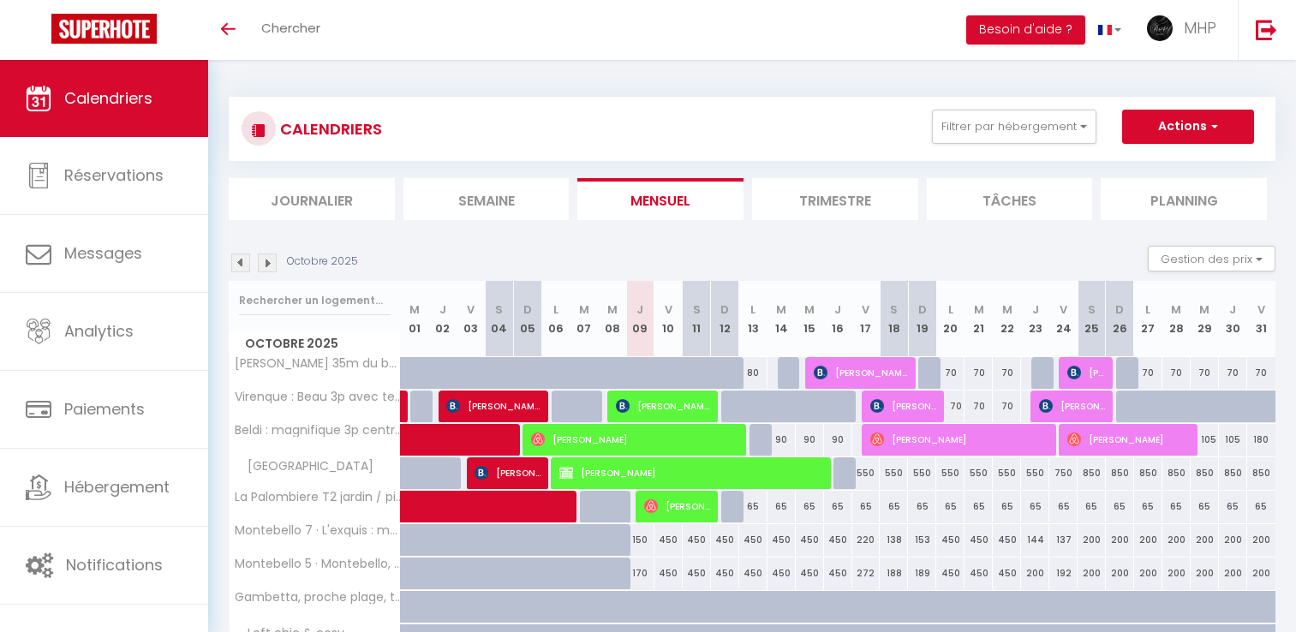
scroll to position [134, 0]
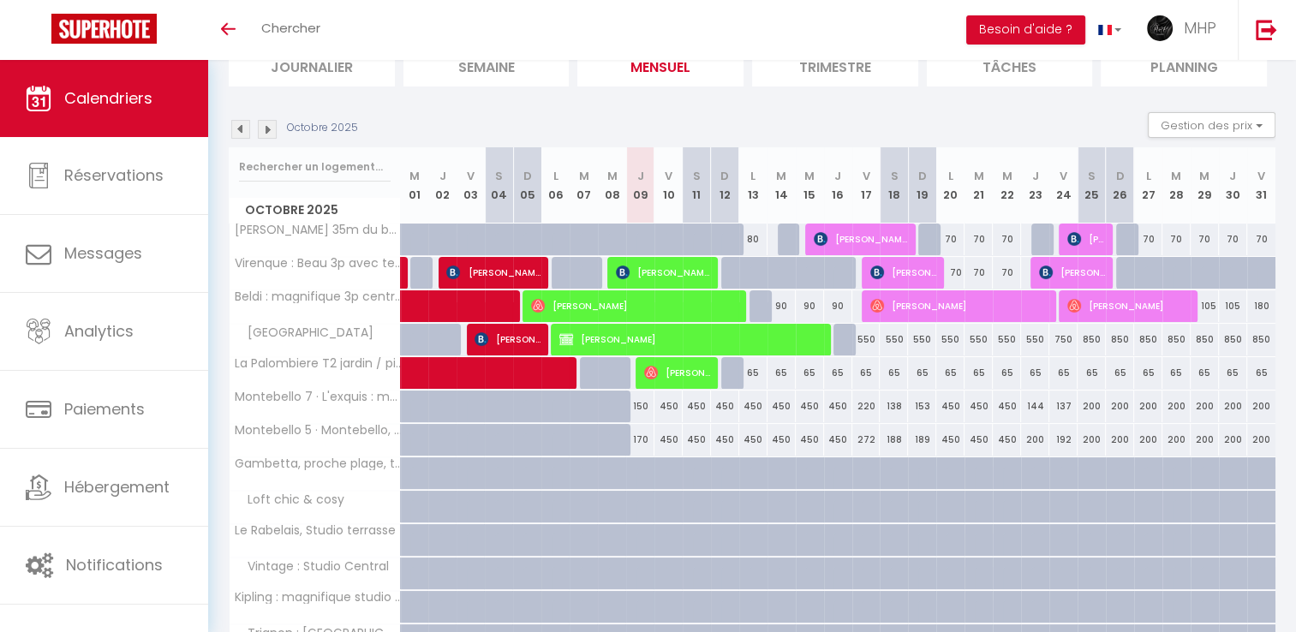
click at [270, 132] on img at bounding box center [267, 129] width 19 height 19
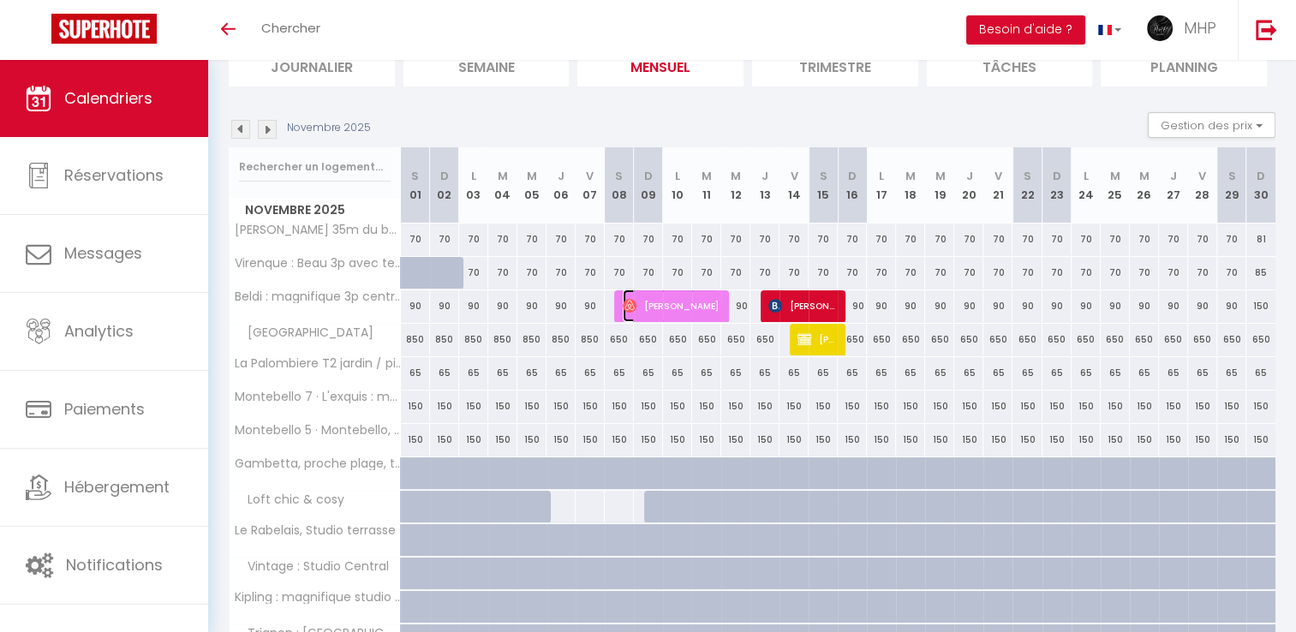
click at [646, 300] on span "[PERSON_NAME]" at bounding box center [671, 305] width 97 height 33
select select "OK"
select select "1"
select select "0"
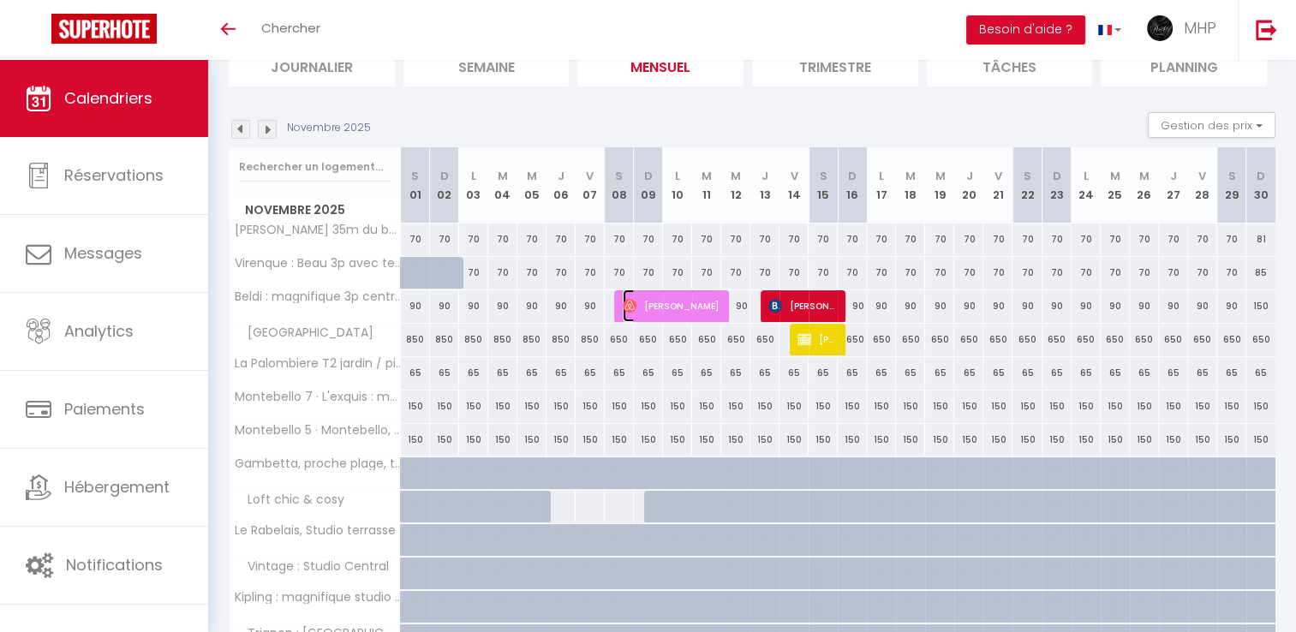
select select "1"
select select
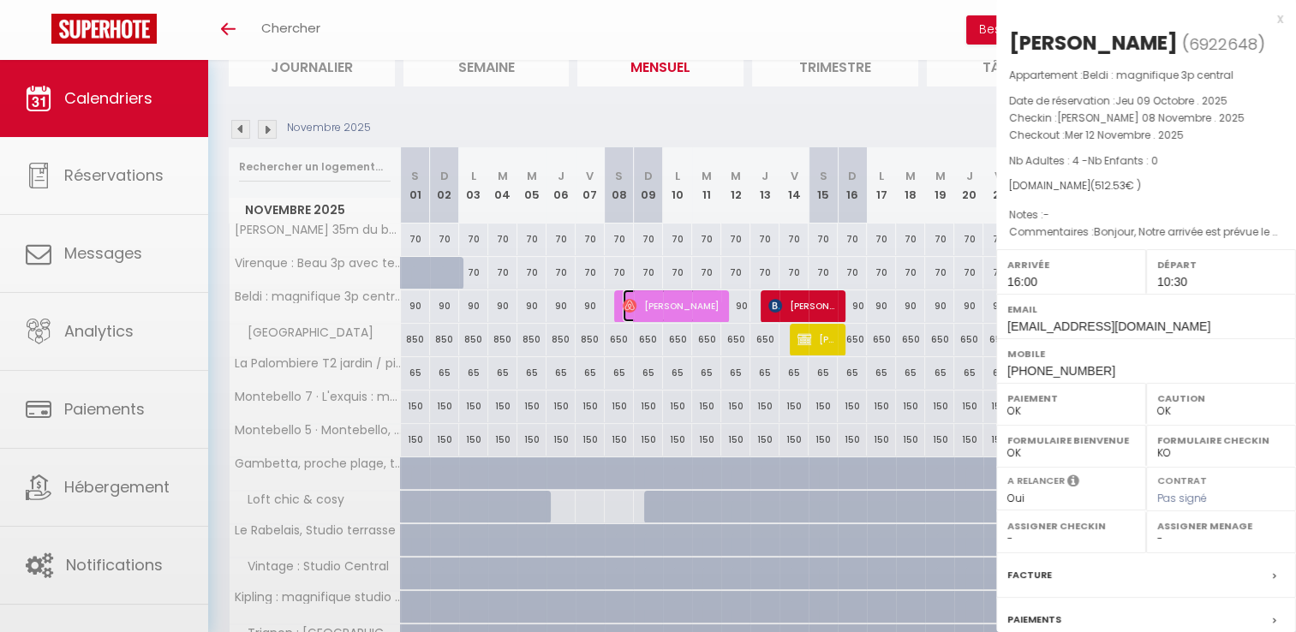
select select "40441"
select select "42570"
